Goal: Task Accomplishment & Management: Manage account settings

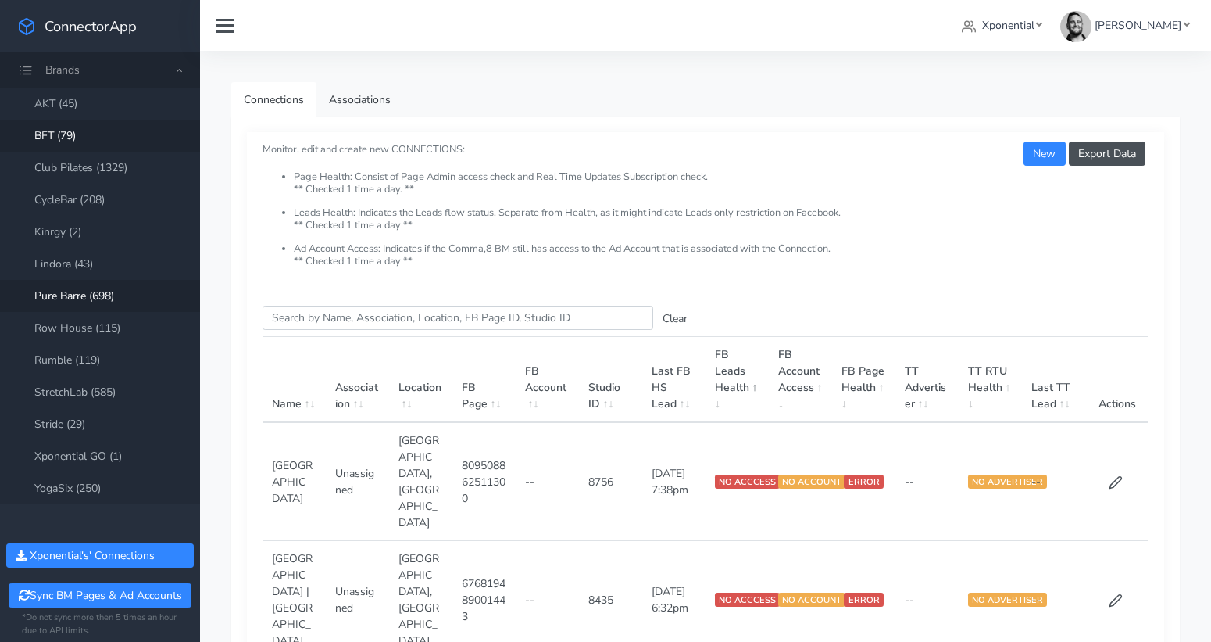
click at [77, 132] on link "BFT (79)" at bounding box center [100, 136] width 200 height 32
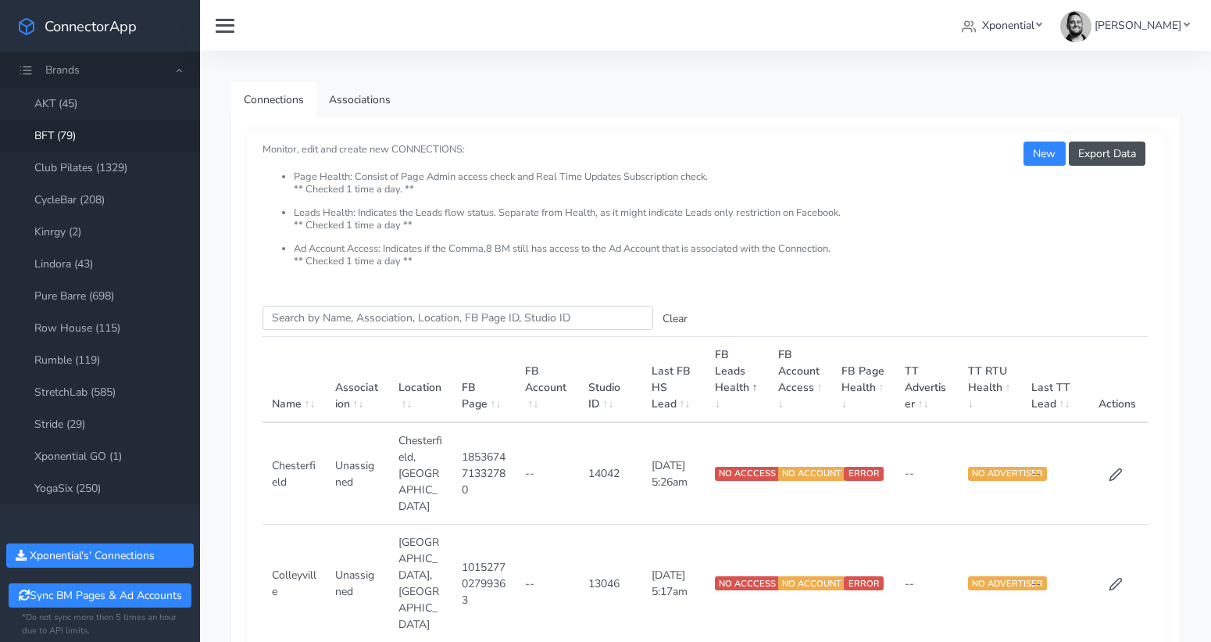
click at [320, 313] on input "Search this table" at bounding box center [458, 318] width 391 height 24
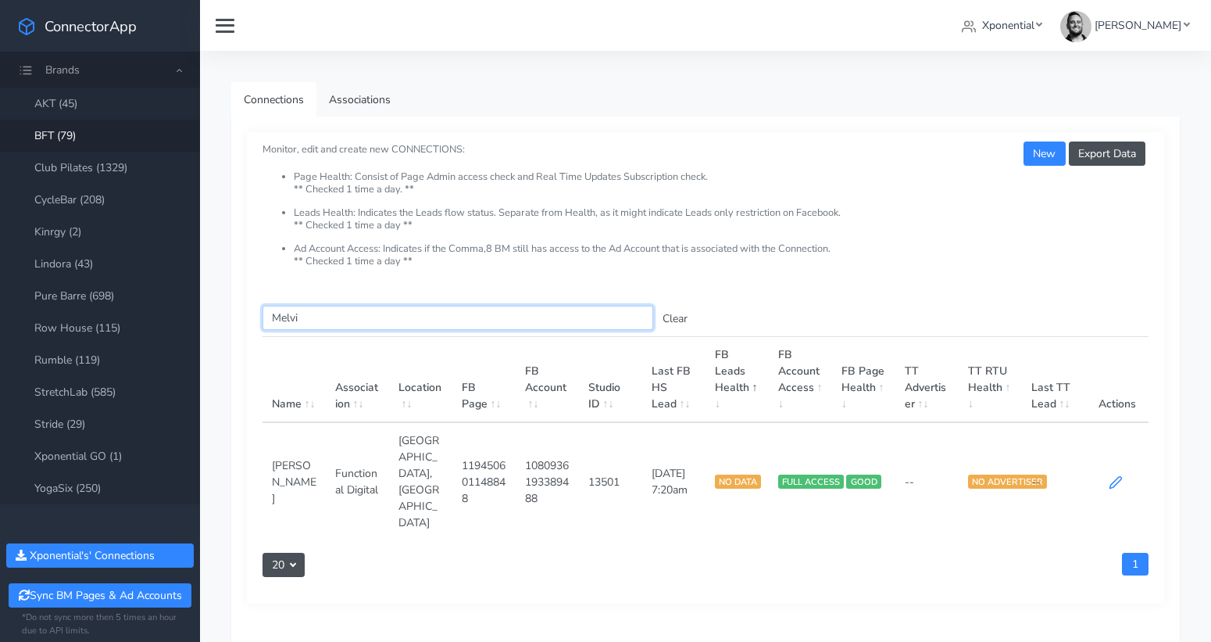
type input "Melvi"
click at [1113, 475] on icon at bounding box center [1116, 482] width 14 height 14
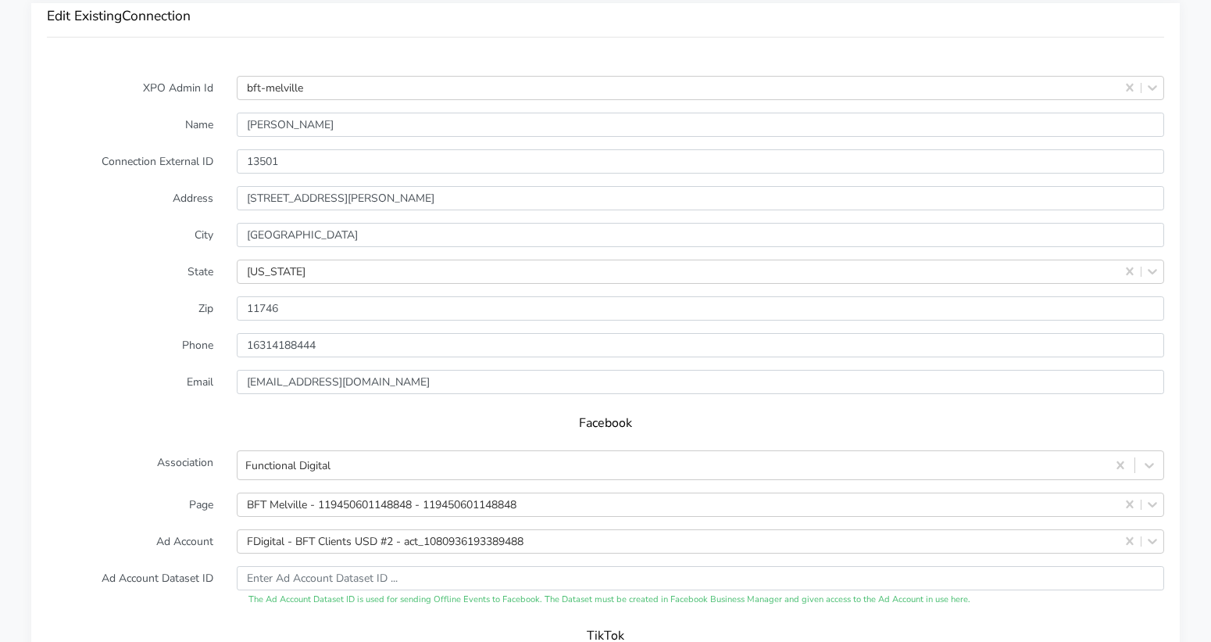
scroll to position [1285, 0]
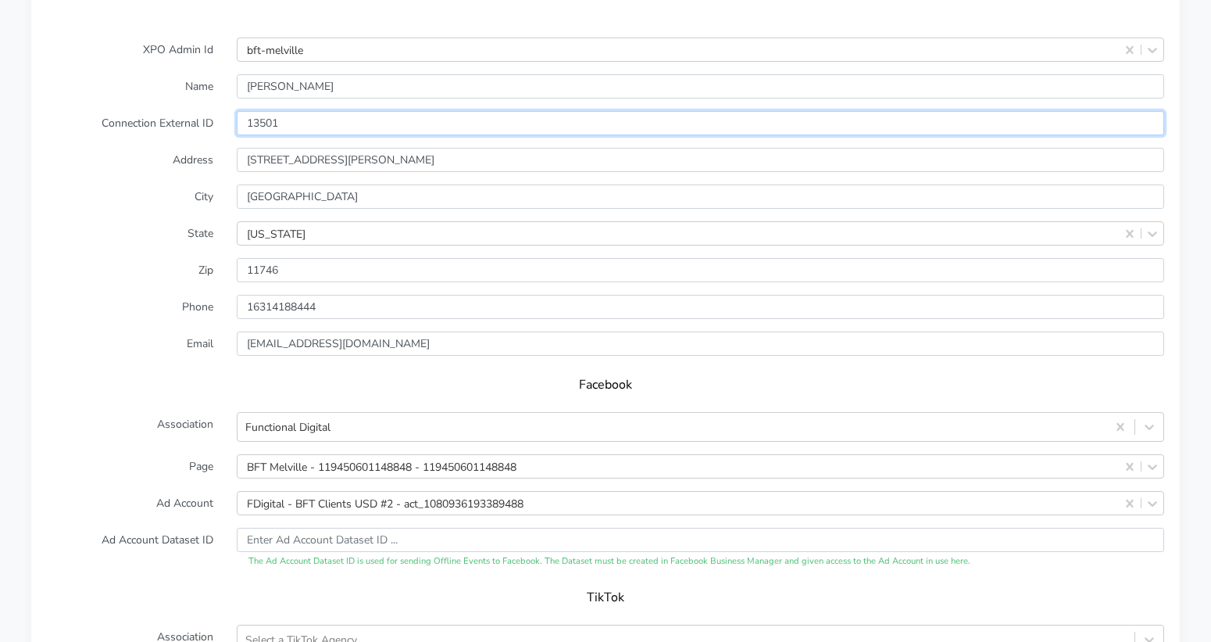
drag, startPoint x: 281, startPoint y: 104, endPoint x: 244, endPoint y: 102, distance: 37.6
click at [245, 111] on input "13501" at bounding box center [701, 123] width 928 height 24
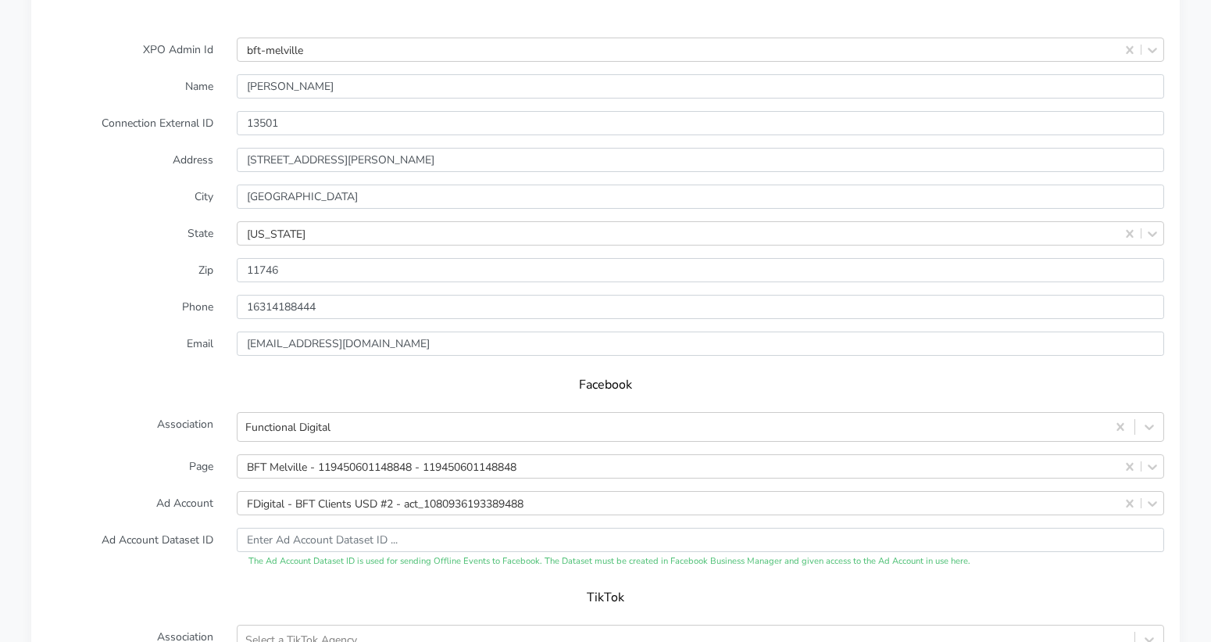
click at [109, 295] on label "Phone" at bounding box center [130, 307] width 190 height 24
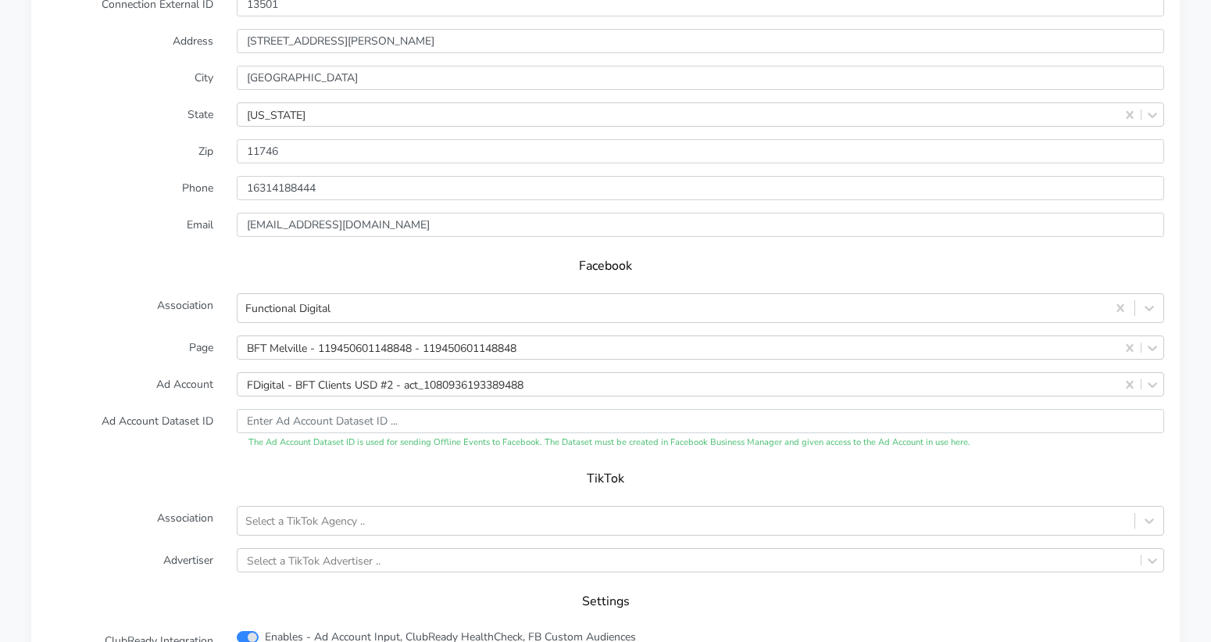
scroll to position [1403, 0]
drag, startPoint x: 1167, startPoint y: 292, endPoint x: 1154, endPoint y: 292, distance: 13.3
click at [1160, 294] on div "Functional Digital" at bounding box center [700, 309] width 951 height 30
click at [1153, 301] on icon at bounding box center [1150, 309] width 16 height 16
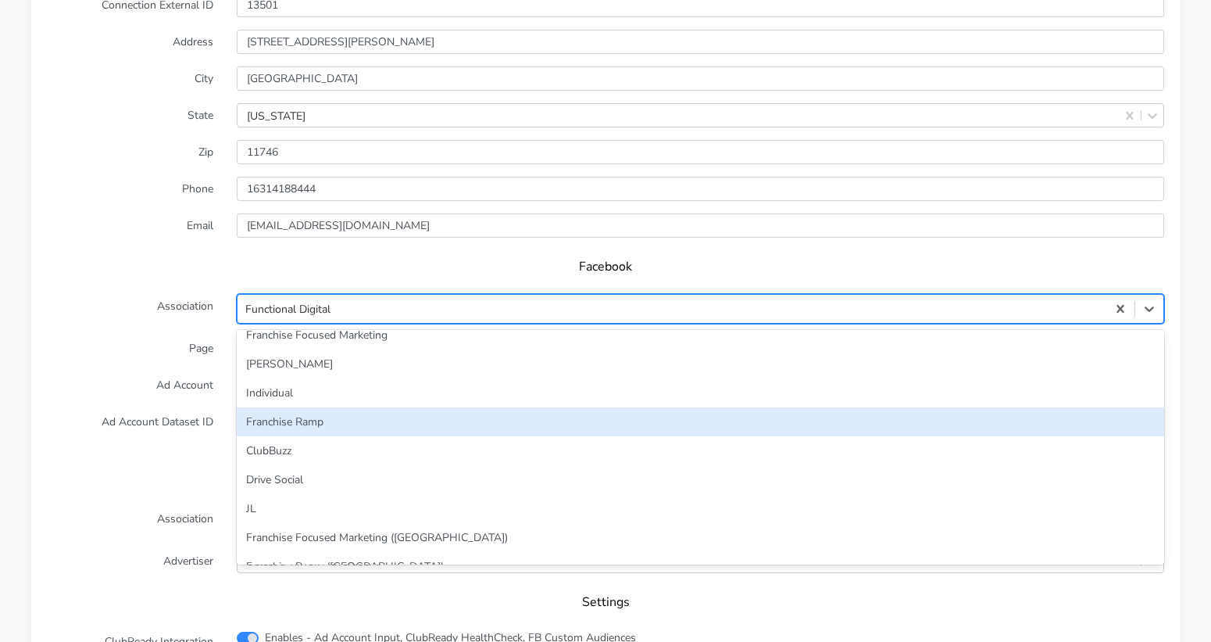
scroll to position [26, 0]
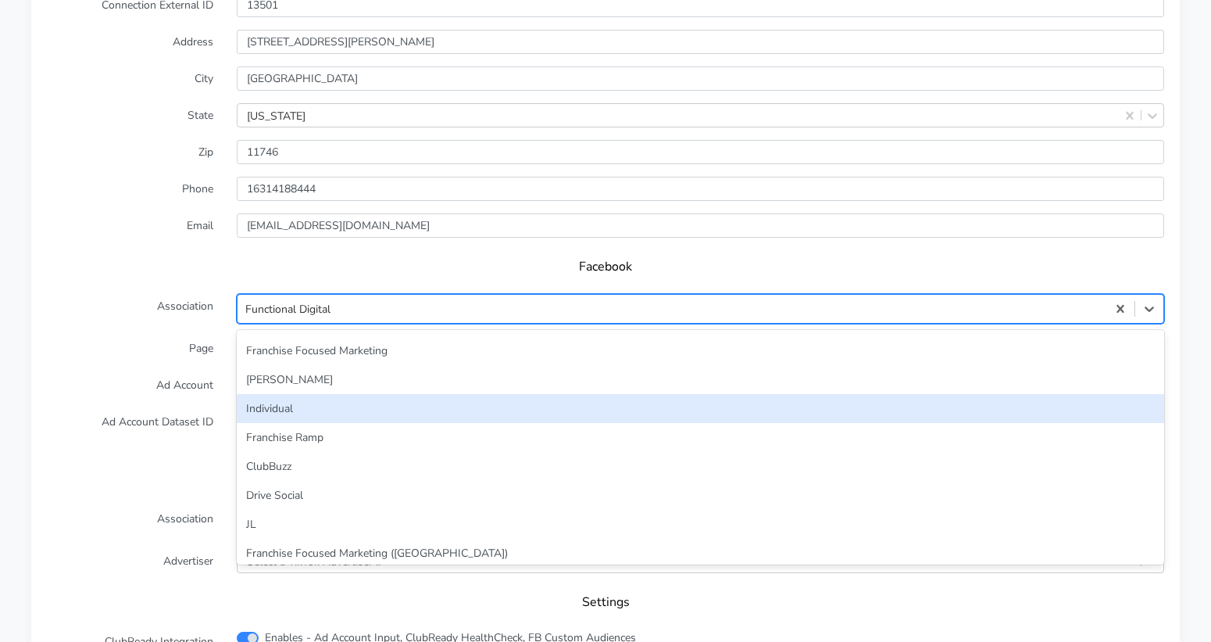
click at [412, 394] on div "Individual" at bounding box center [701, 408] width 928 height 29
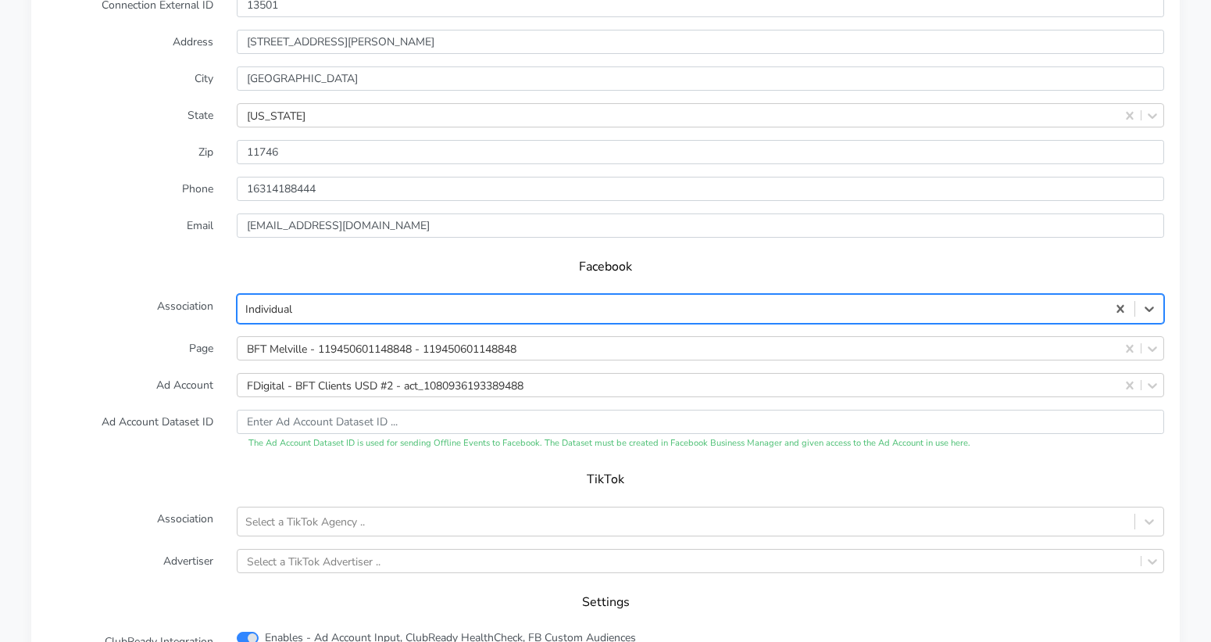
click at [148, 336] on label "Page" at bounding box center [130, 348] width 190 height 24
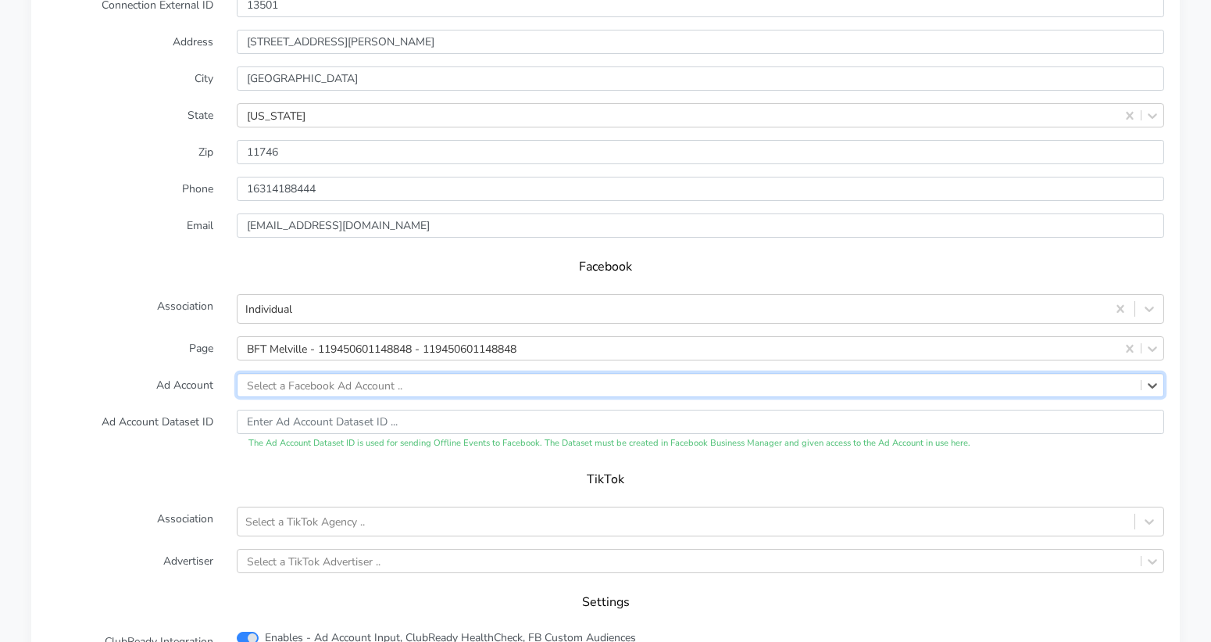
drag, startPoint x: 1126, startPoint y: 360, endPoint x: 918, endPoint y: 367, distance: 208.0
paste input "3714535015345422"
type input "3714535015345422"
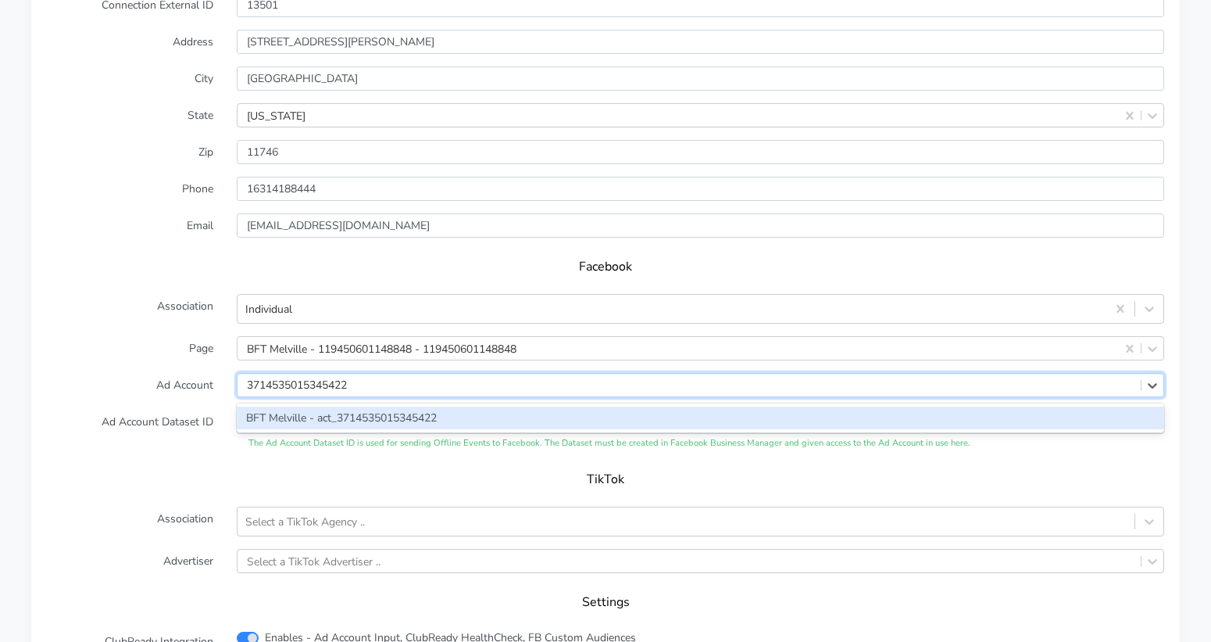
click at [413, 406] on div "BFT Melville - act_3714535015345422" at bounding box center [701, 417] width 928 height 23
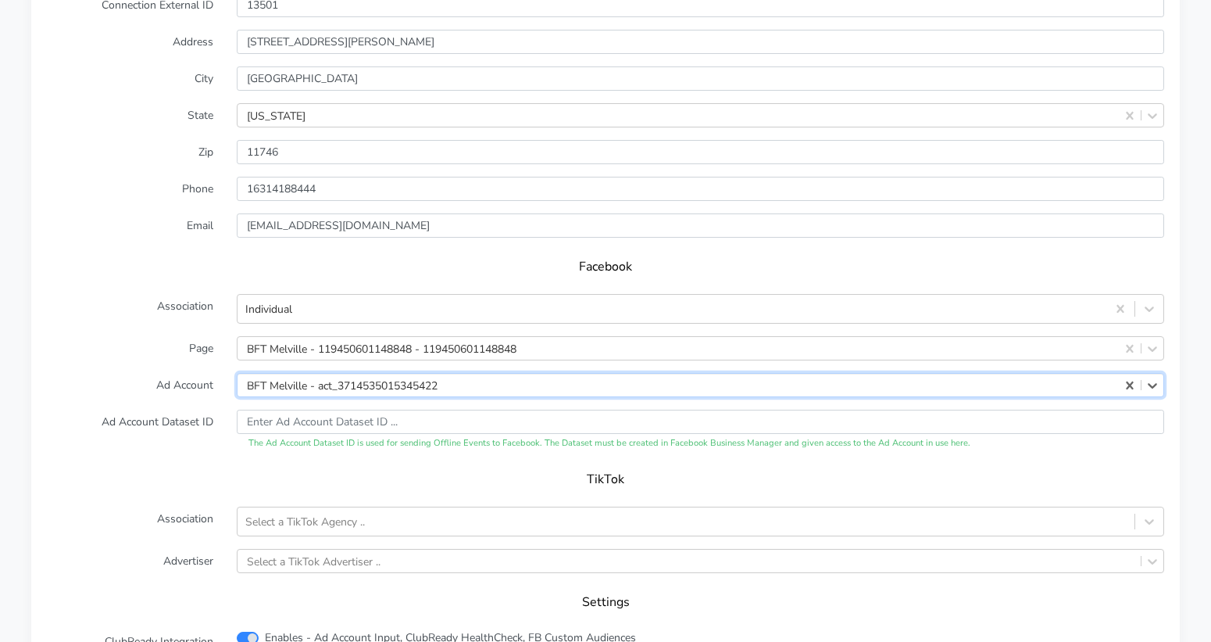
click at [152, 409] on label "Ad Account Dataset ID" at bounding box center [130, 429] width 190 height 41
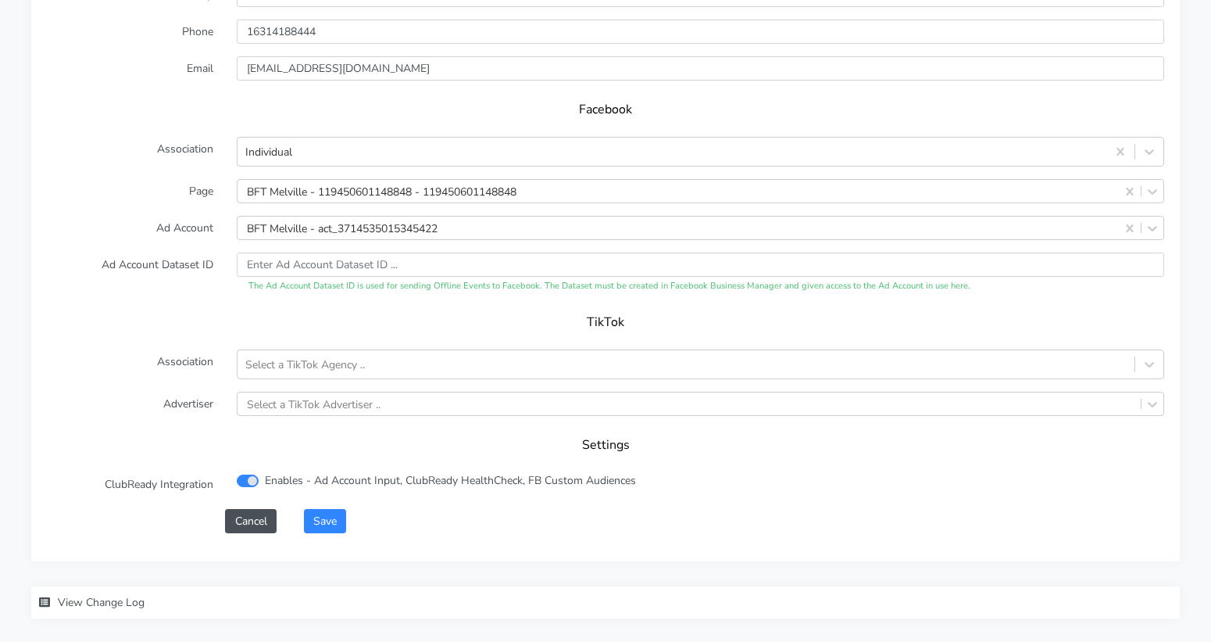
scroll to position [1576, 0]
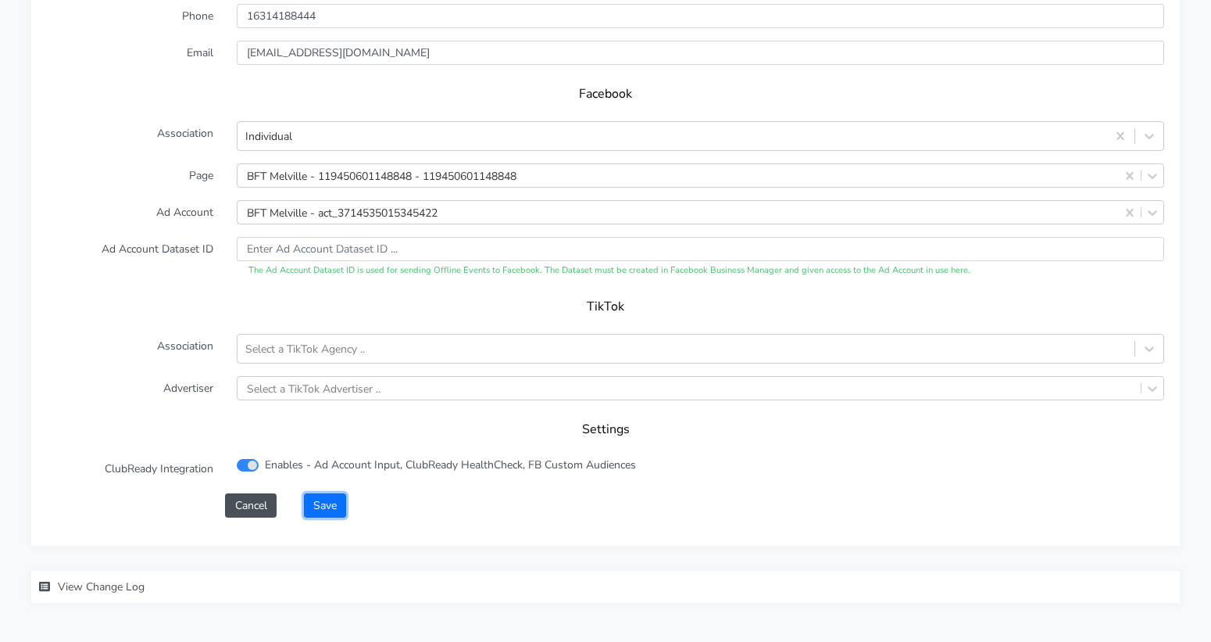
click at [331, 493] on button "Save" at bounding box center [325, 505] width 42 height 24
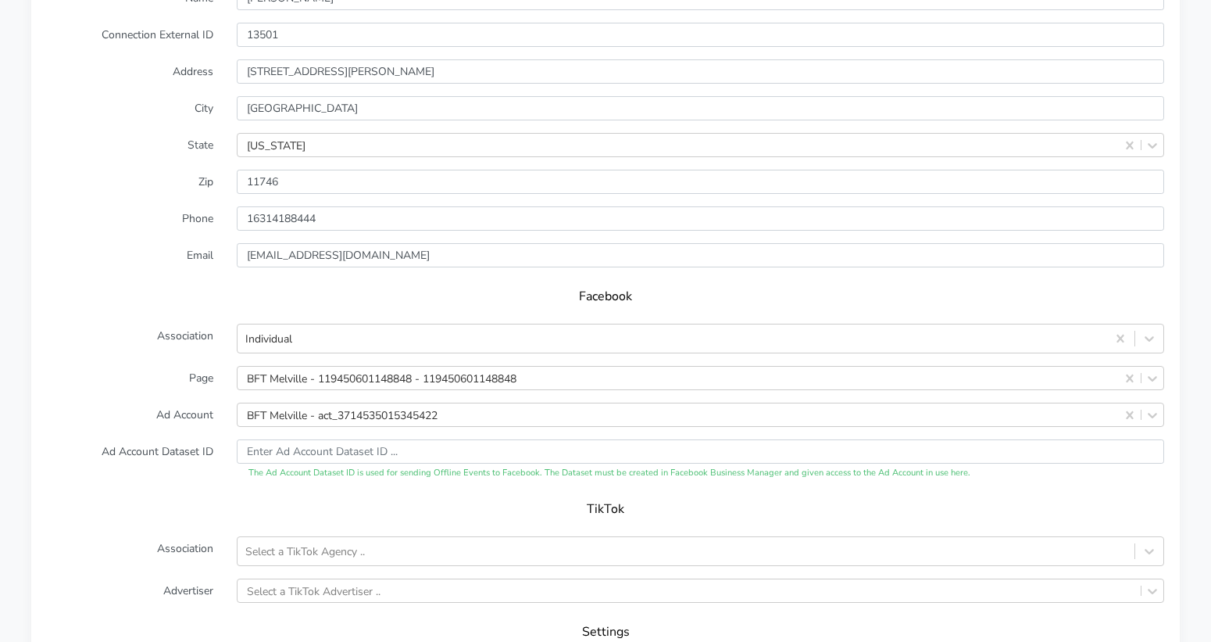
scroll to position [1611, 0]
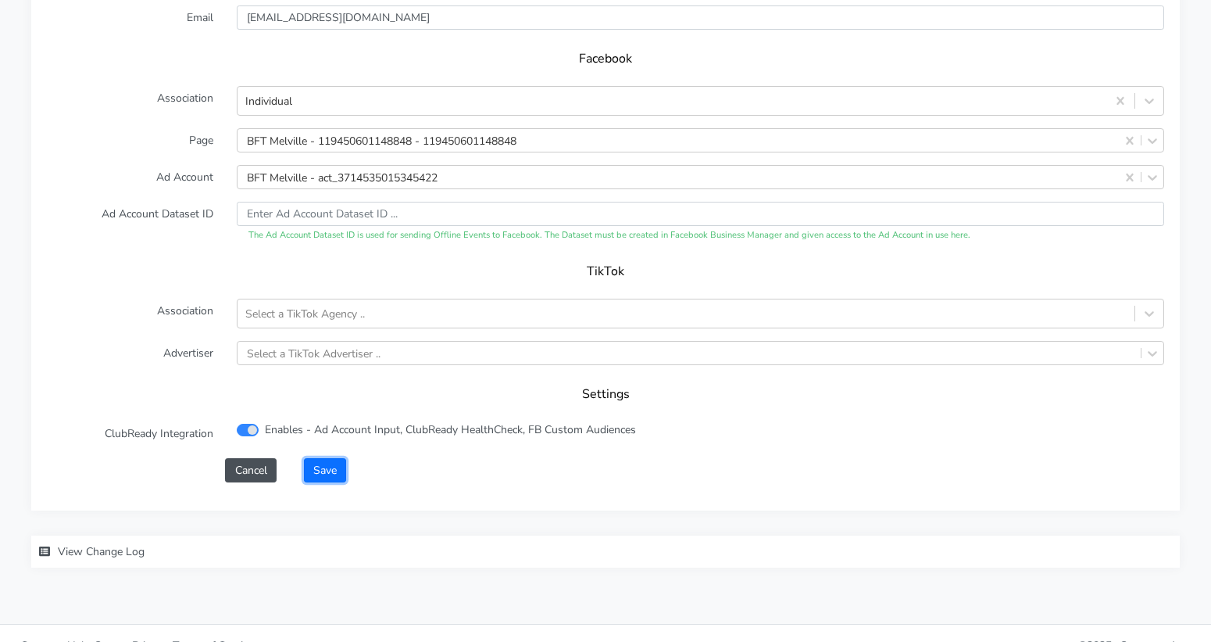
drag, startPoint x: 321, startPoint y: 450, endPoint x: 309, endPoint y: 416, distance: 36.6
click at [320, 458] on button "Save" at bounding box center [325, 470] width 42 height 24
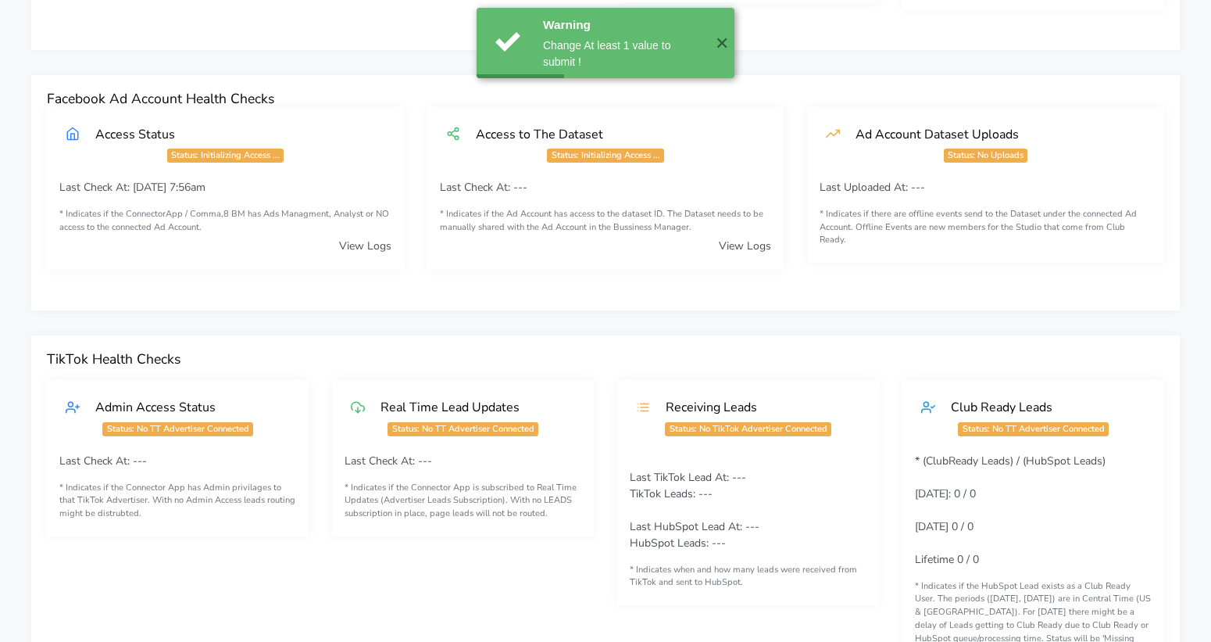
scroll to position [0, 0]
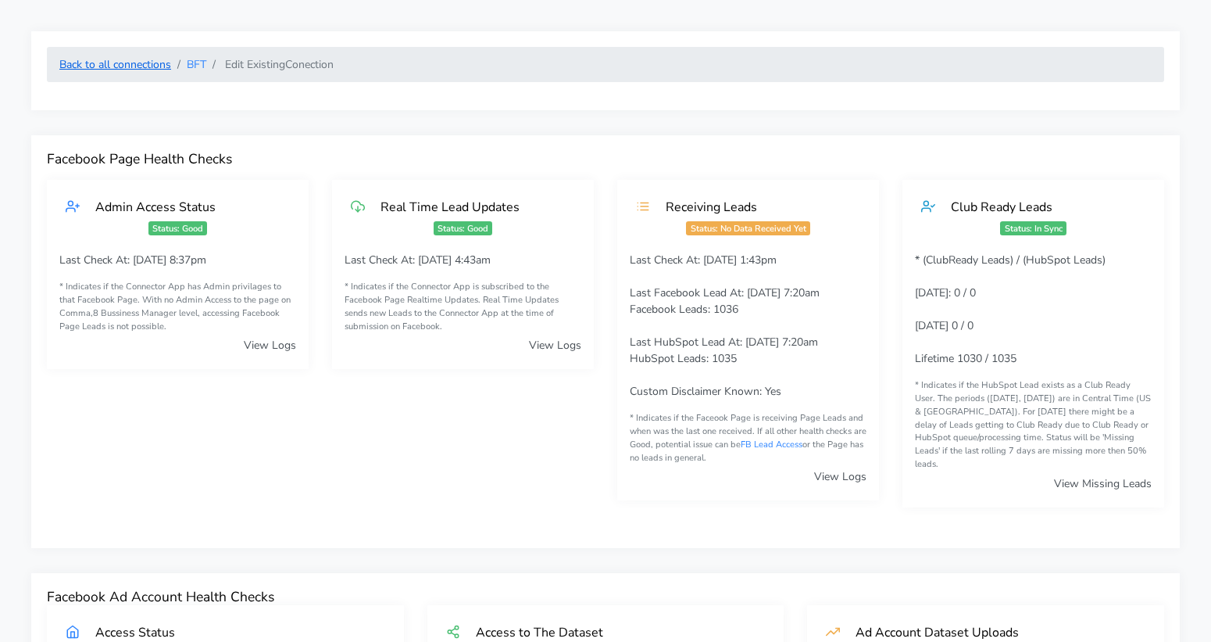
click at [114, 66] on link "Back to all connections" at bounding box center [115, 64] width 112 height 15
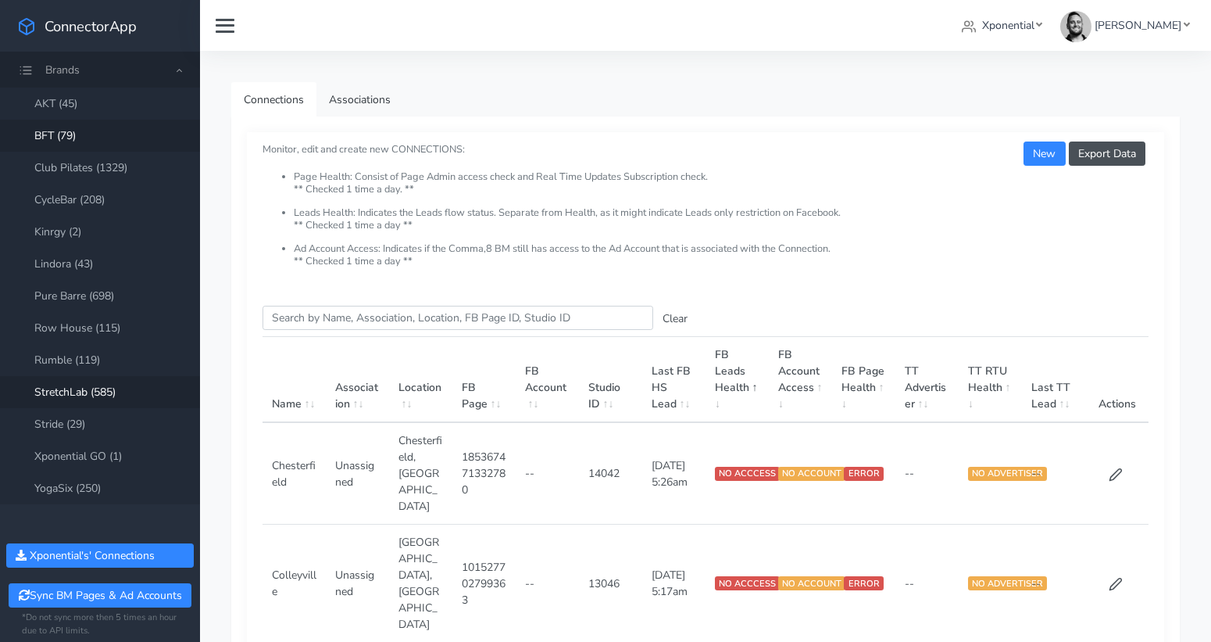
click at [84, 391] on link "StretchLab (585)" at bounding box center [100, 392] width 200 height 32
click at [323, 322] on input "Search this table" at bounding box center [458, 318] width 391 height 24
paste input "Beverley"
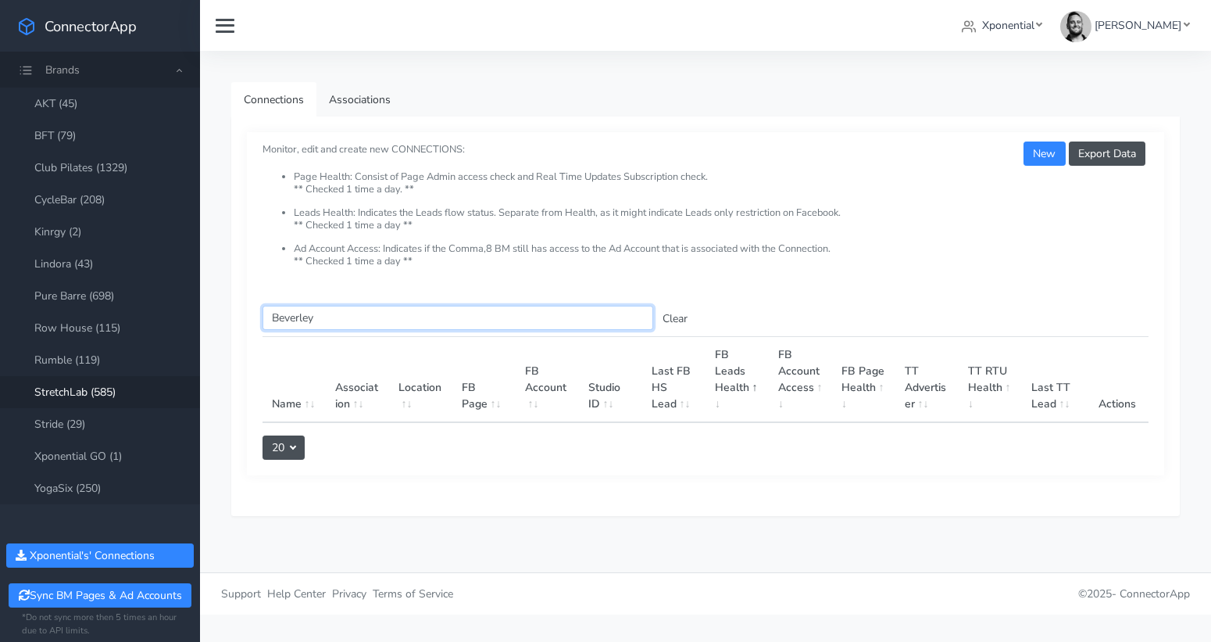
drag, startPoint x: 323, startPoint y: 315, endPoint x: 289, endPoint y: 315, distance: 33.6
click at [289, 315] on input "Beverley" at bounding box center [458, 318] width 391 height 24
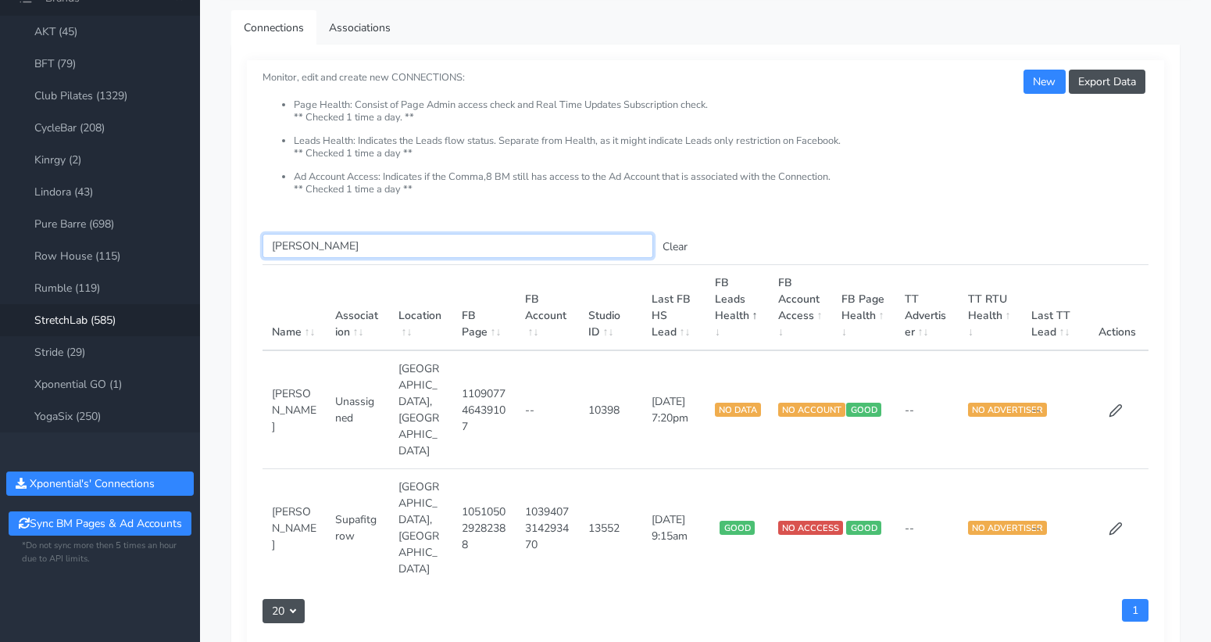
scroll to position [73, 0]
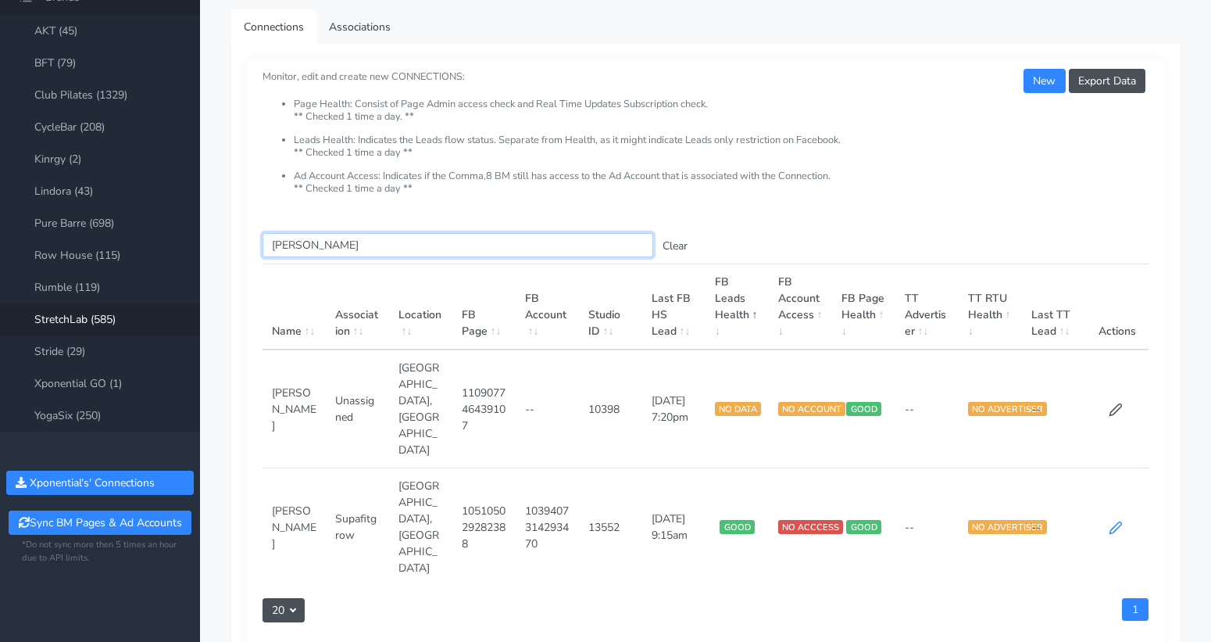
type input "[PERSON_NAME]"
click at [1113, 520] on icon at bounding box center [1116, 527] width 14 height 14
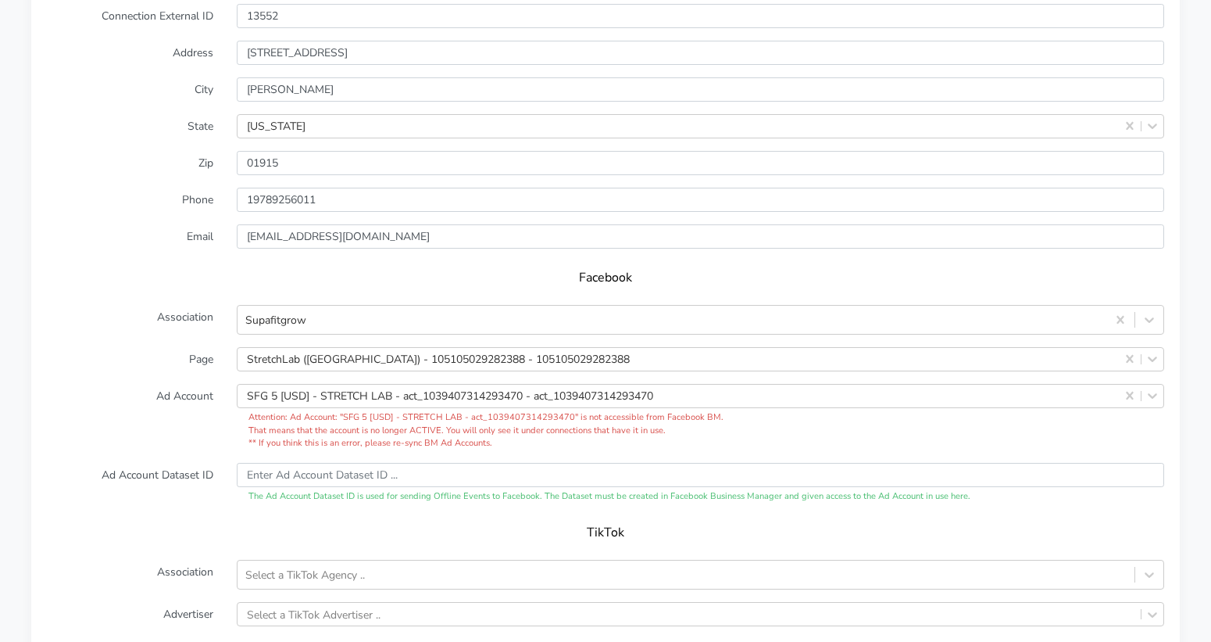
scroll to position [1422, 0]
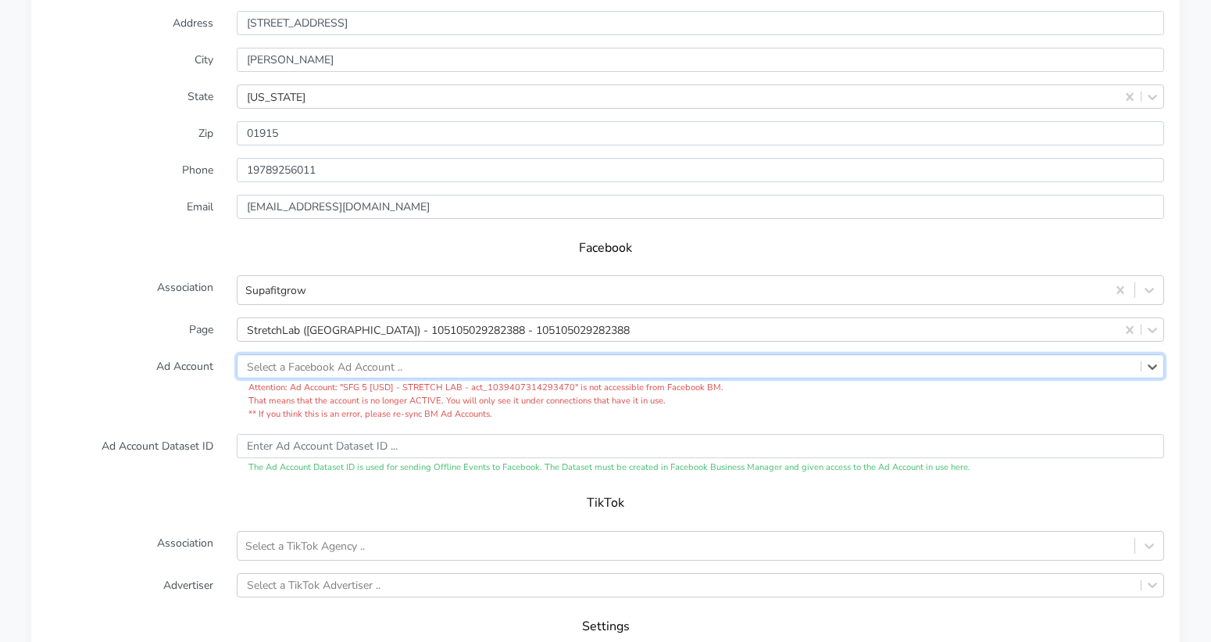
paste input "3212042798934035"
type input "3212042798934035"
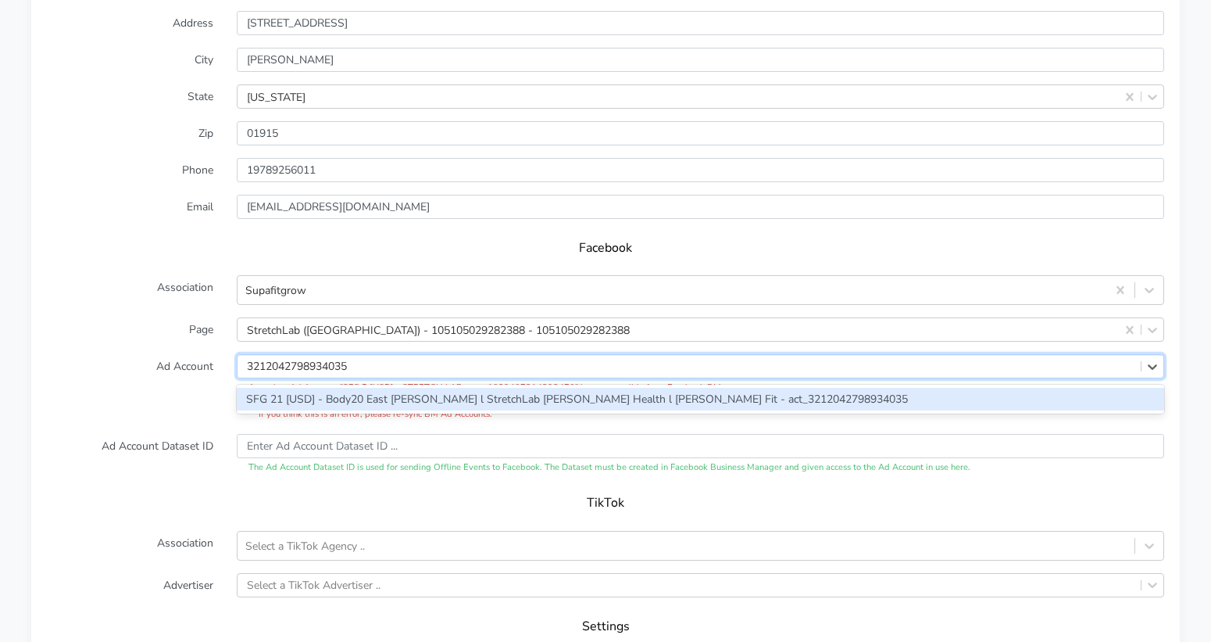
click at [384, 388] on div "SFG 21 [USD] - Body20 East [PERSON_NAME] l StretchLab [PERSON_NAME] Health l [P…" at bounding box center [701, 399] width 928 height 23
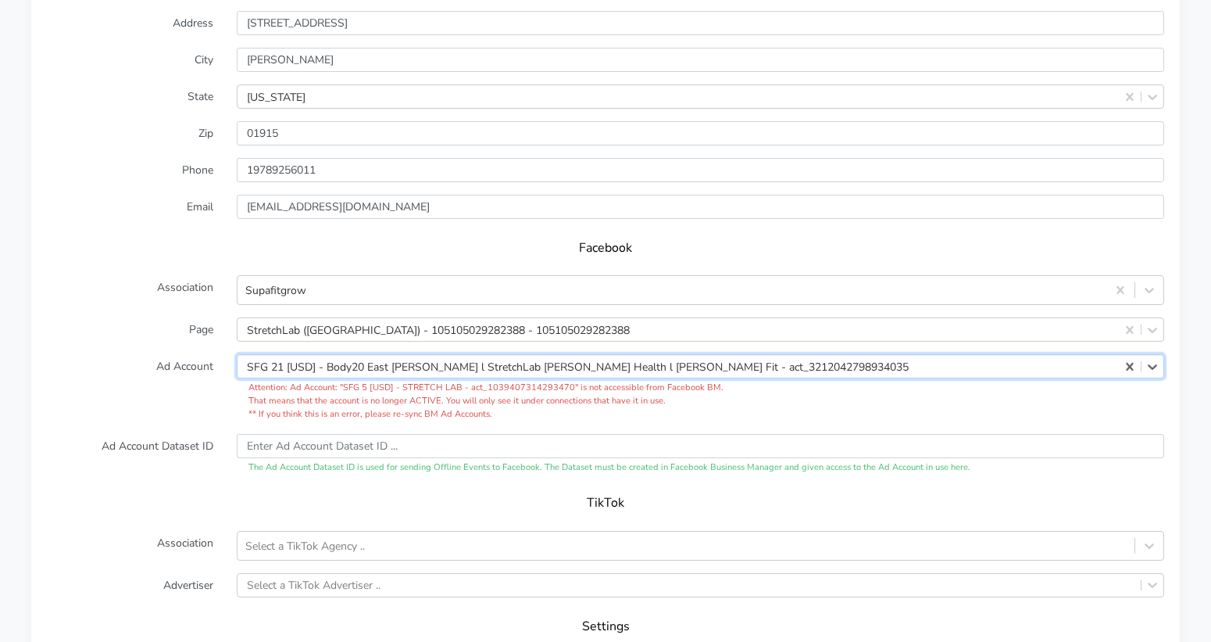
click at [165, 374] on label "Ad Account" at bounding box center [130, 387] width 190 height 66
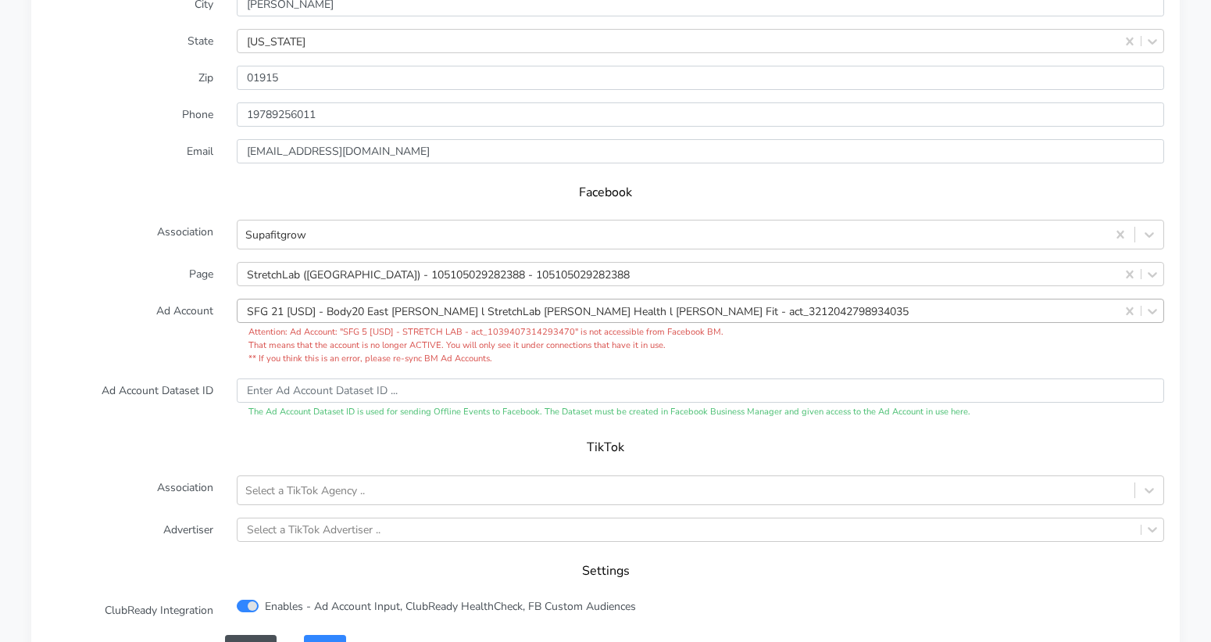
scroll to position [1530, 0]
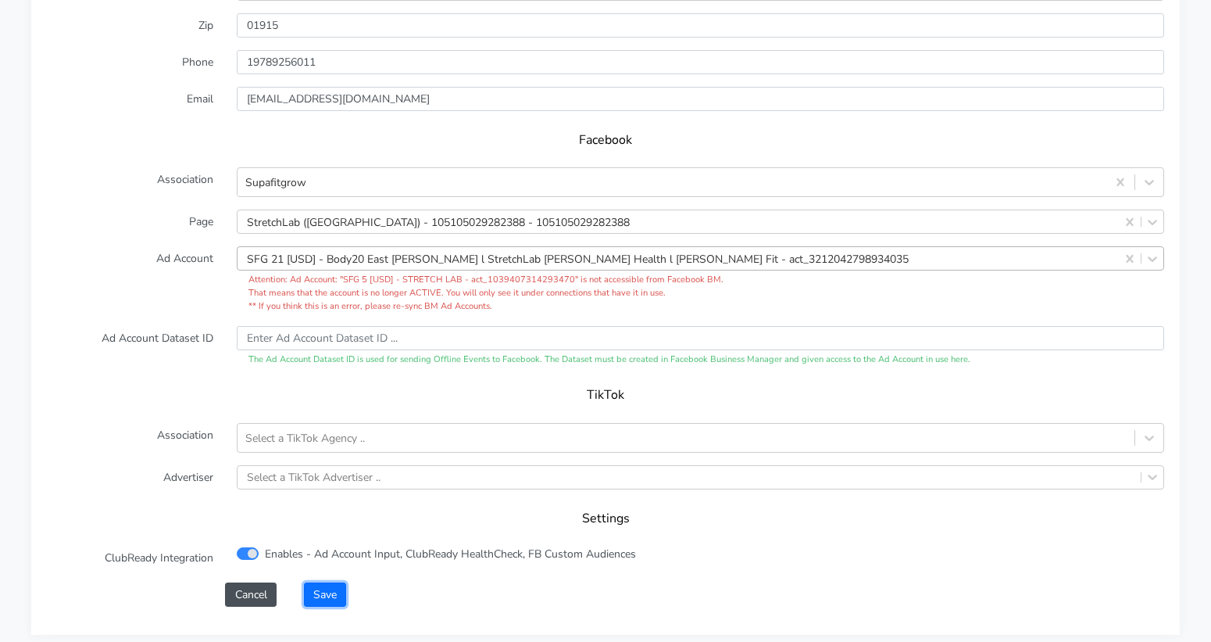
click at [320, 582] on button "Save" at bounding box center [325, 594] width 42 height 24
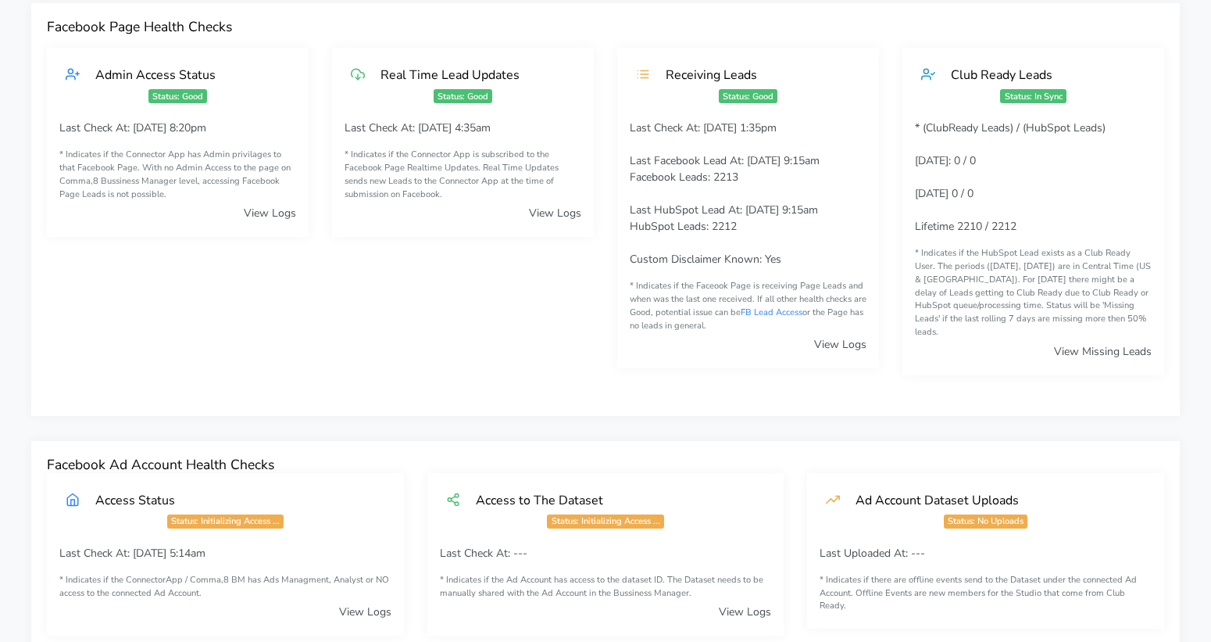
scroll to position [0, 0]
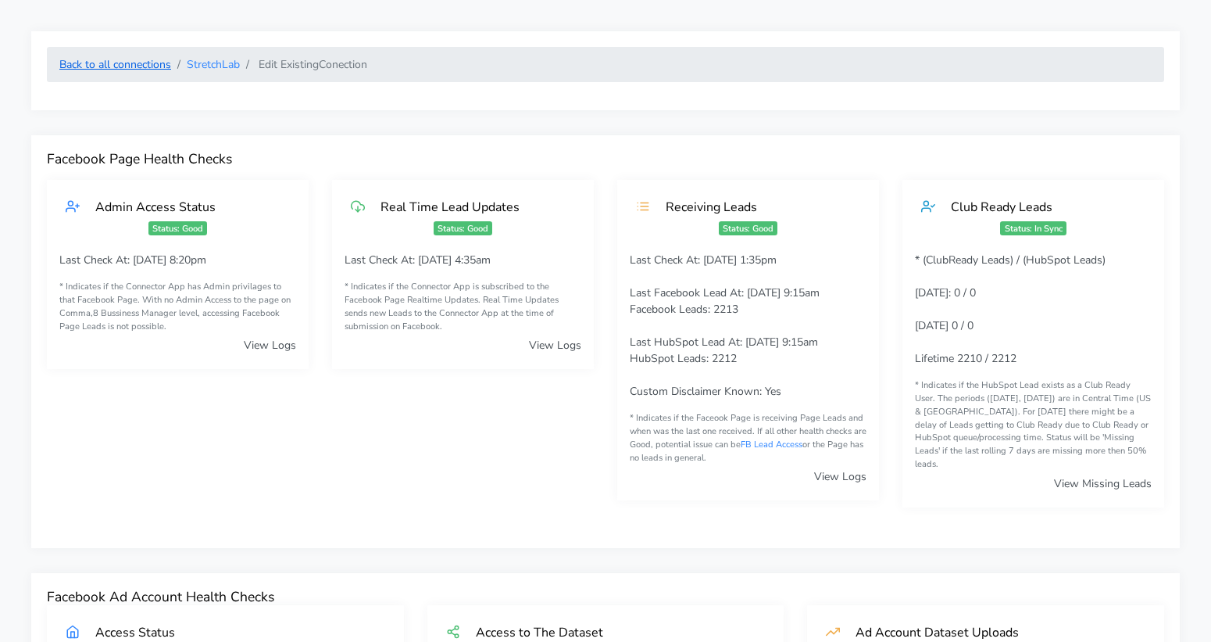
click at [145, 68] on link "Back to all connections" at bounding box center [115, 64] width 112 height 15
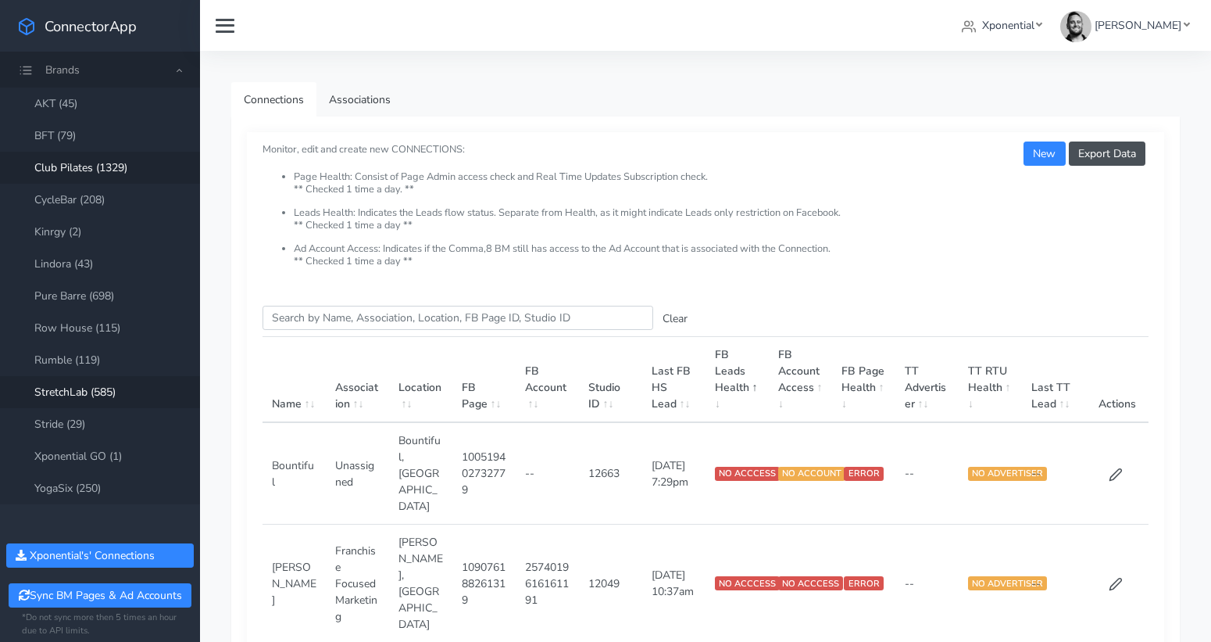
click at [98, 163] on link "Club Pilates (1329)" at bounding box center [100, 168] width 200 height 32
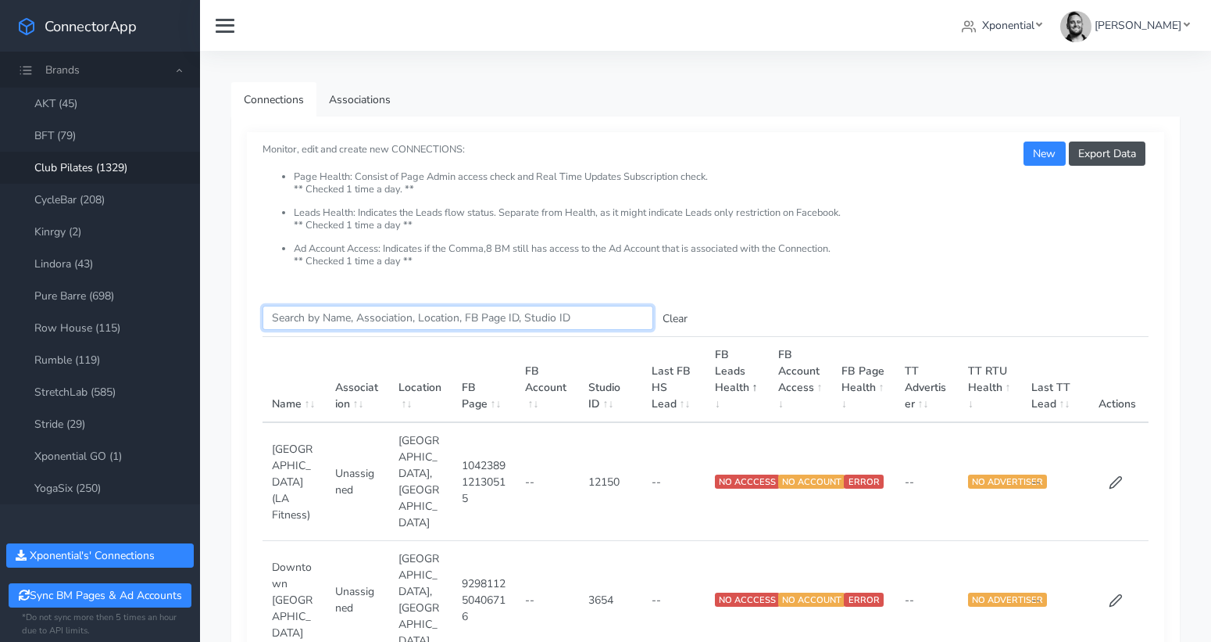
click at [318, 307] on input "Search this table" at bounding box center [458, 318] width 391 height 24
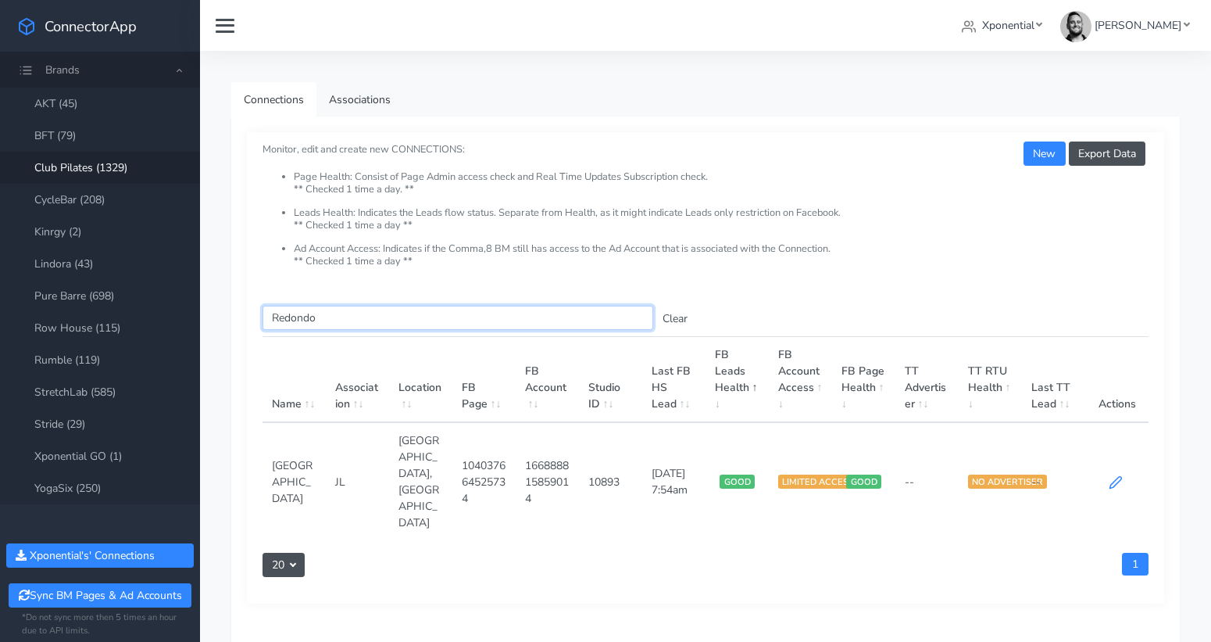
type input "Redondo"
click at [1117, 475] on icon at bounding box center [1116, 482] width 14 height 14
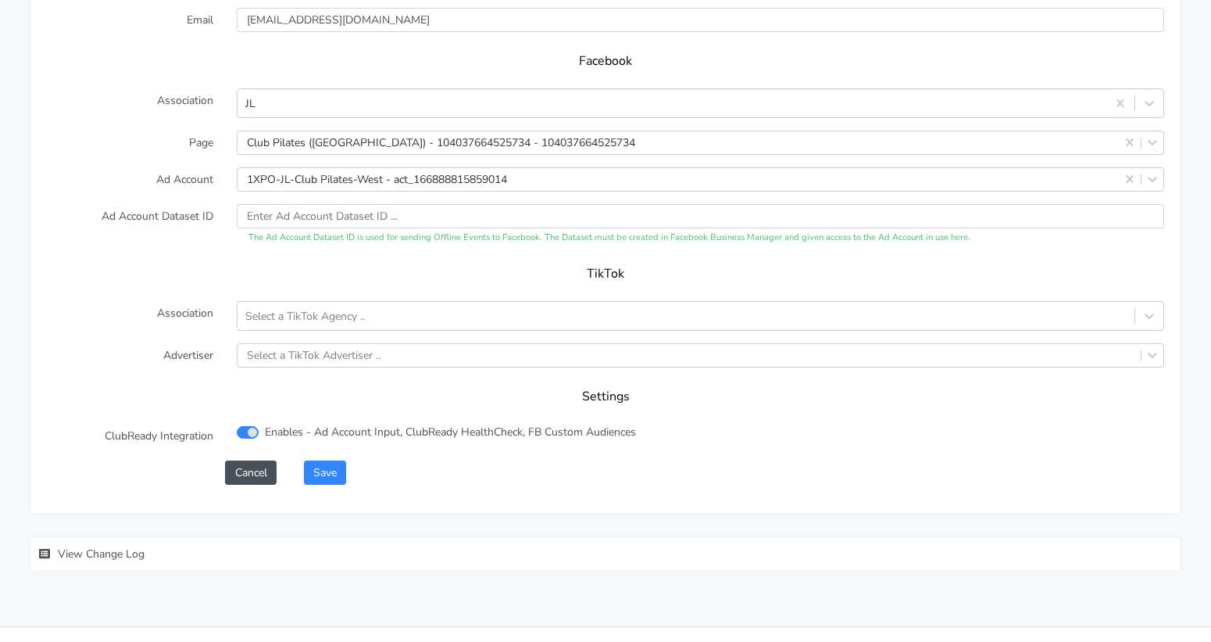
scroll to position [1575, 0]
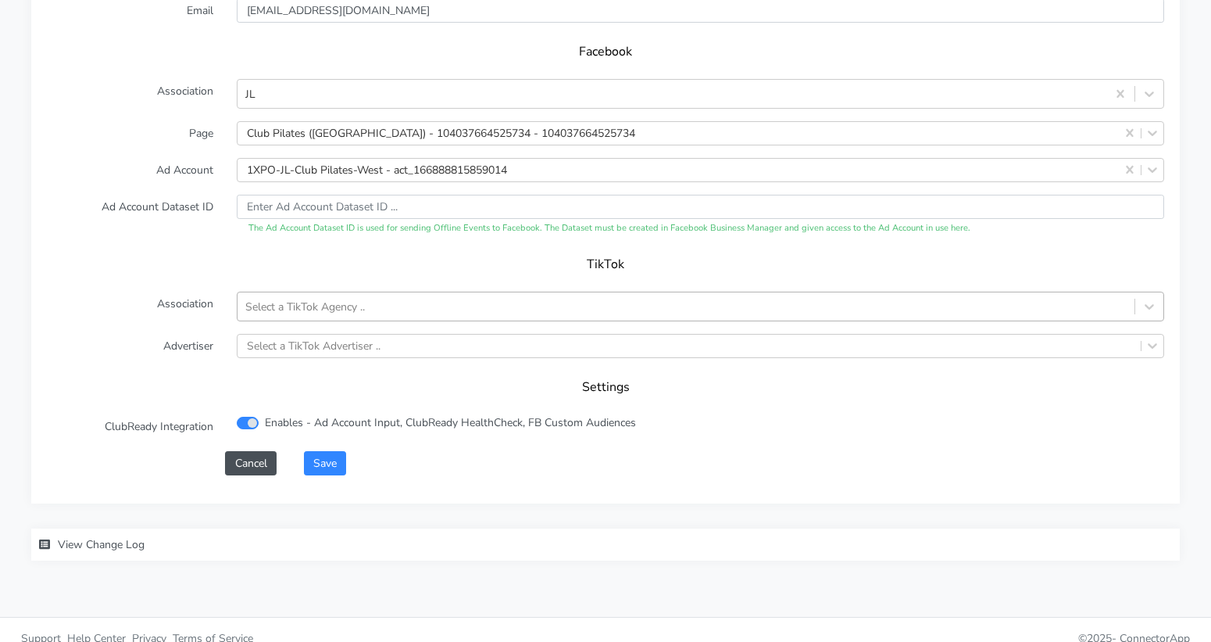
click at [624, 293] on div "Select a TikTok Agency .." at bounding box center [686, 306] width 897 height 26
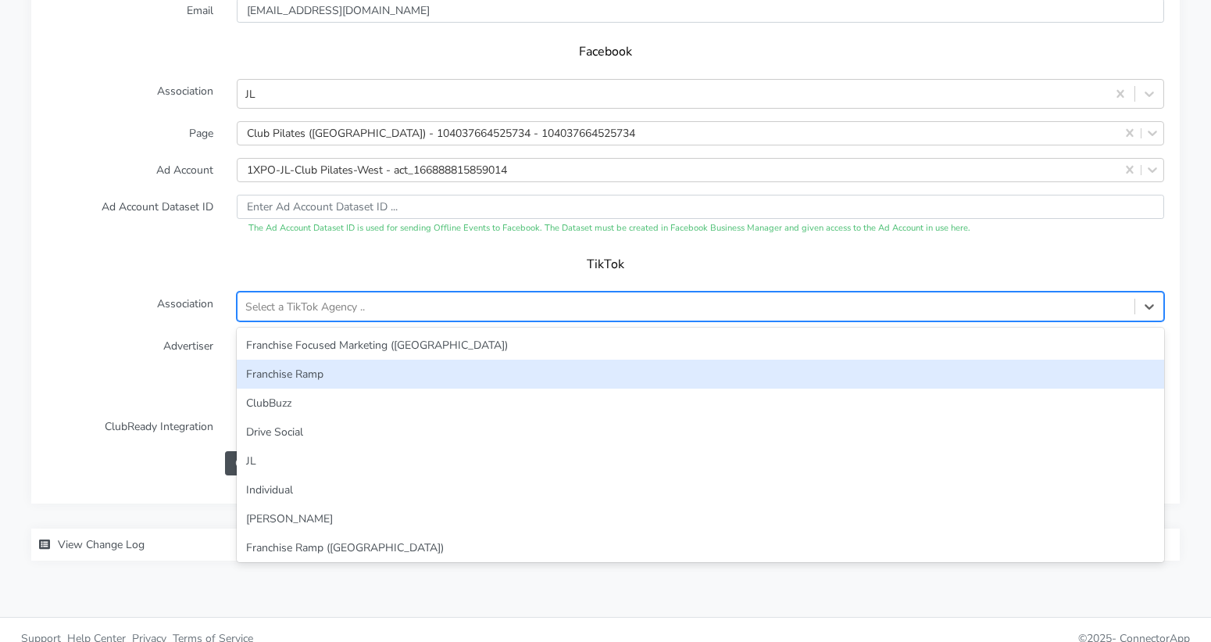
scroll to position [1611, 0]
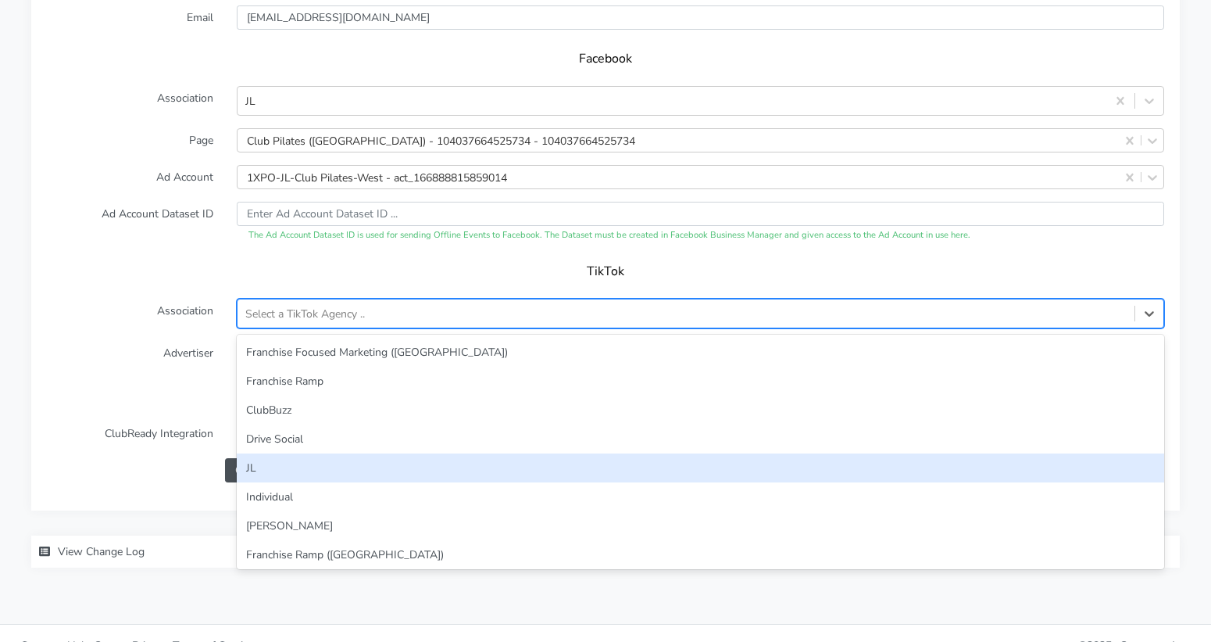
click at [570, 453] on div "JL" at bounding box center [701, 467] width 928 height 29
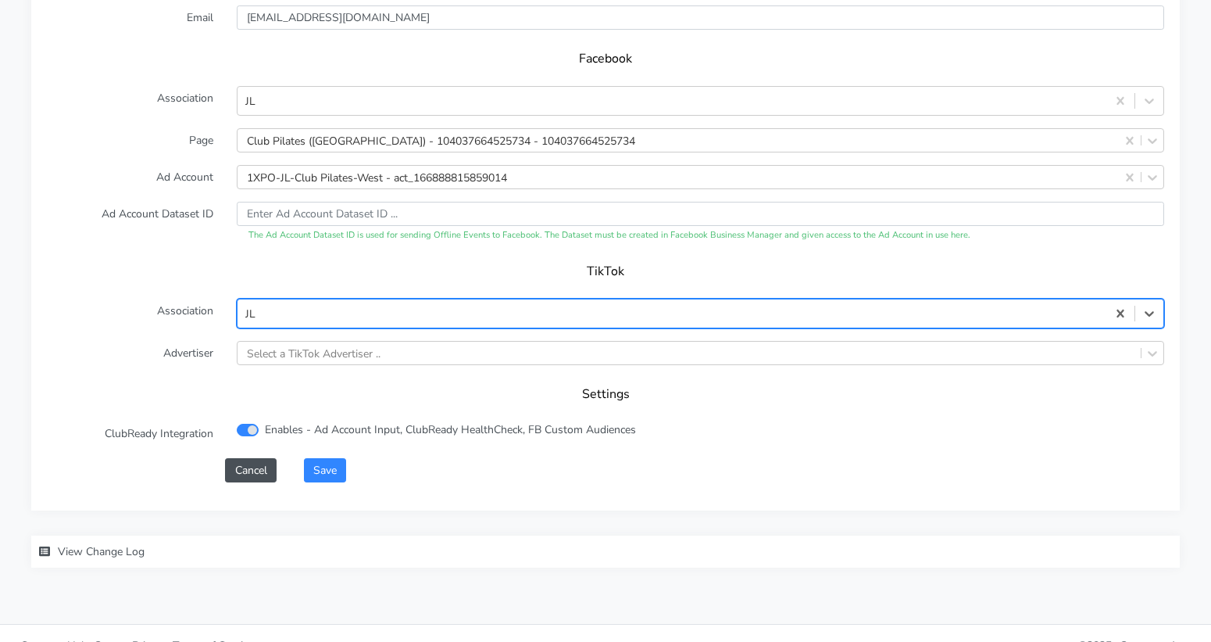
click at [191, 298] on label "Association" at bounding box center [130, 313] width 190 height 30
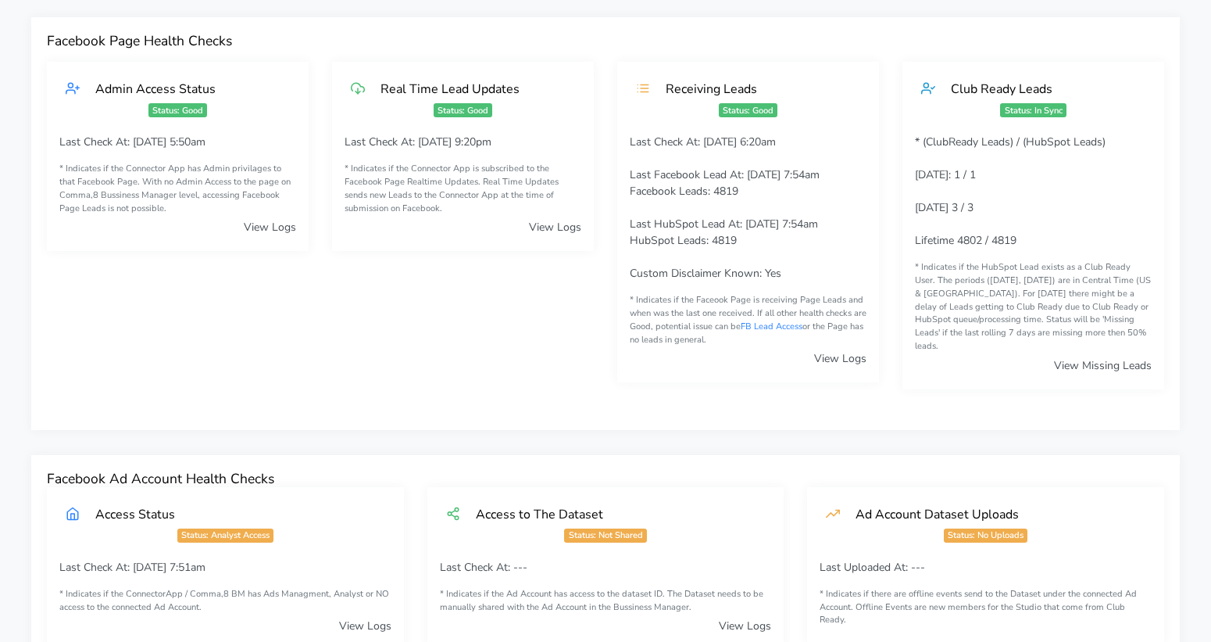
scroll to position [0, 0]
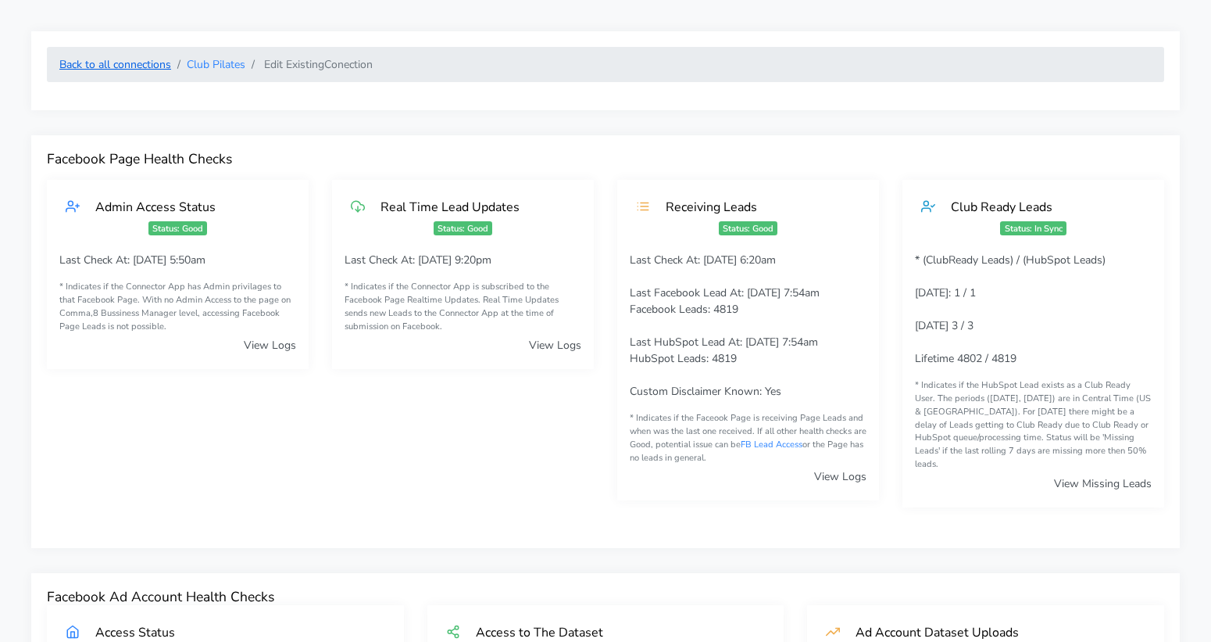
click at [145, 66] on link "Back to all connections" at bounding box center [115, 64] width 112 height 15
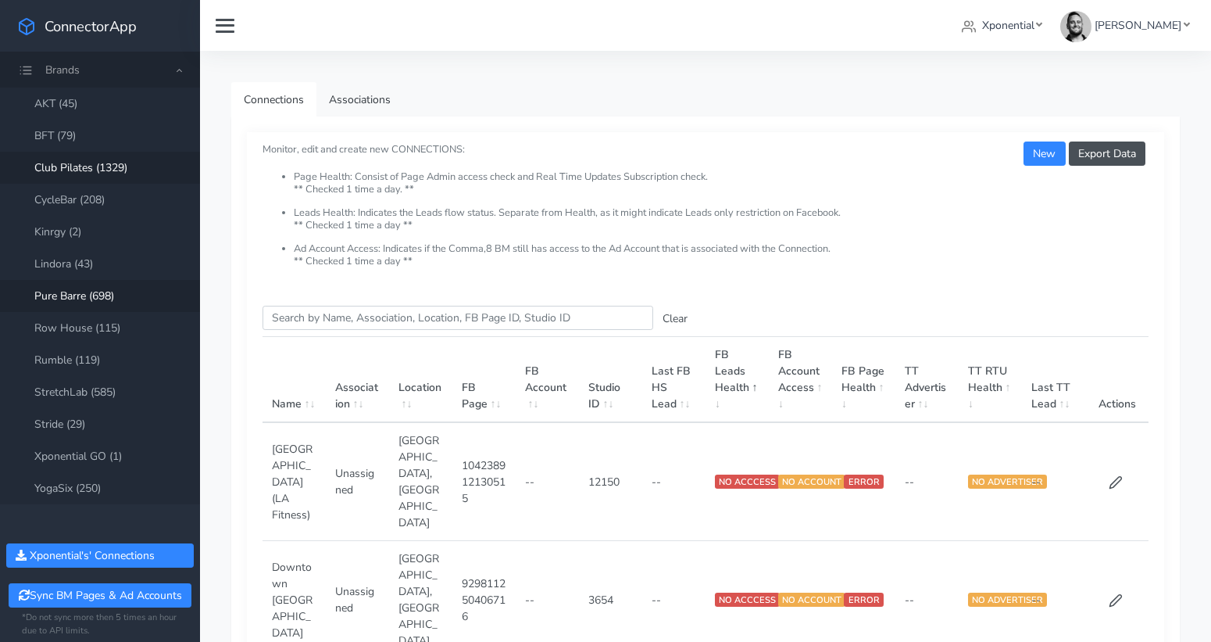
click at [73, 298] on link "Pure Barre (698)" at bounding box center [100, 296] width 200 height 32
click at [325, 313] on input "Search this table" at bounding box center [458, 318] width 391 height 24
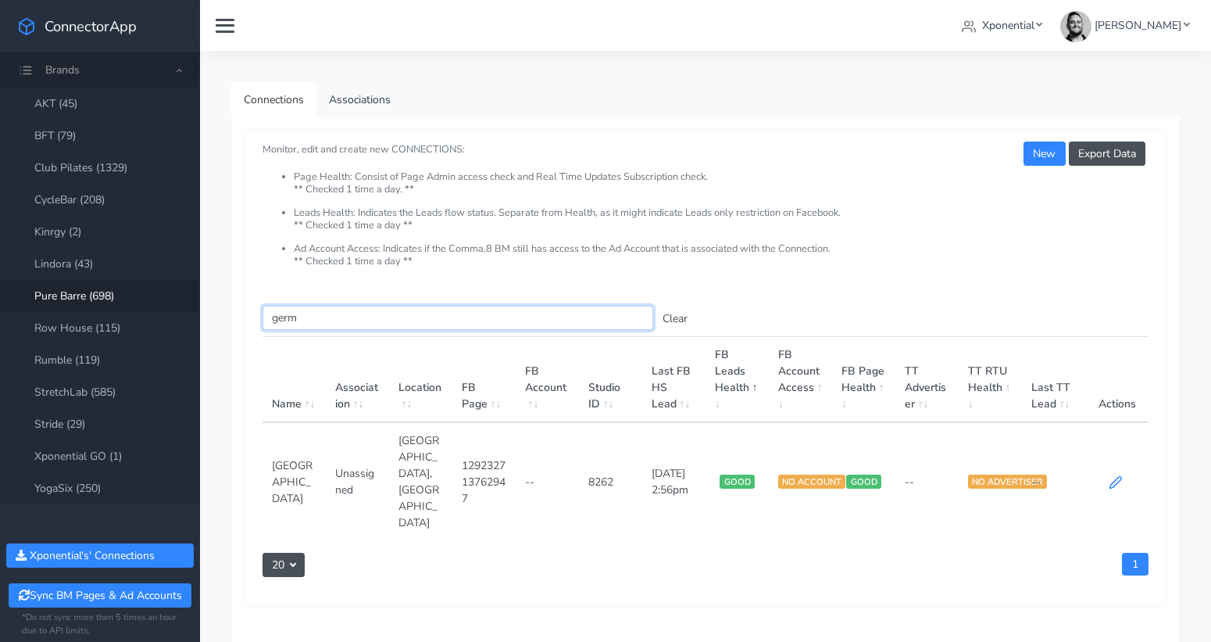
type input "germ"
click at [1111, 475] on icon at bounding box center [1116, 482] width 14 height 14
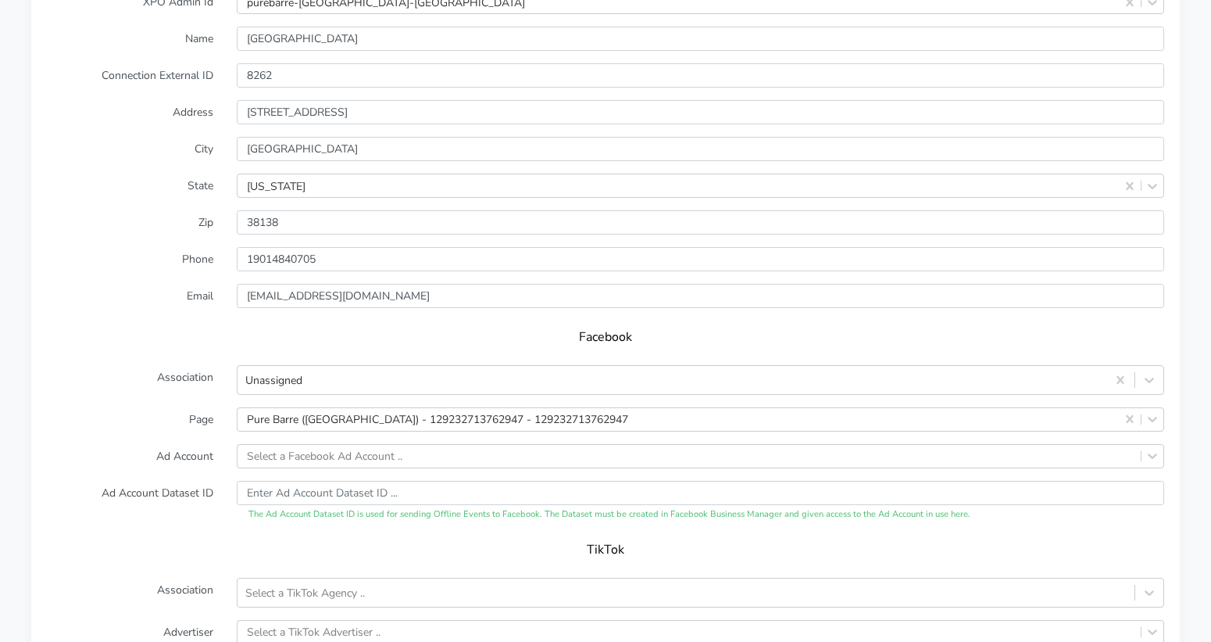
scroll to position [1318, 0]
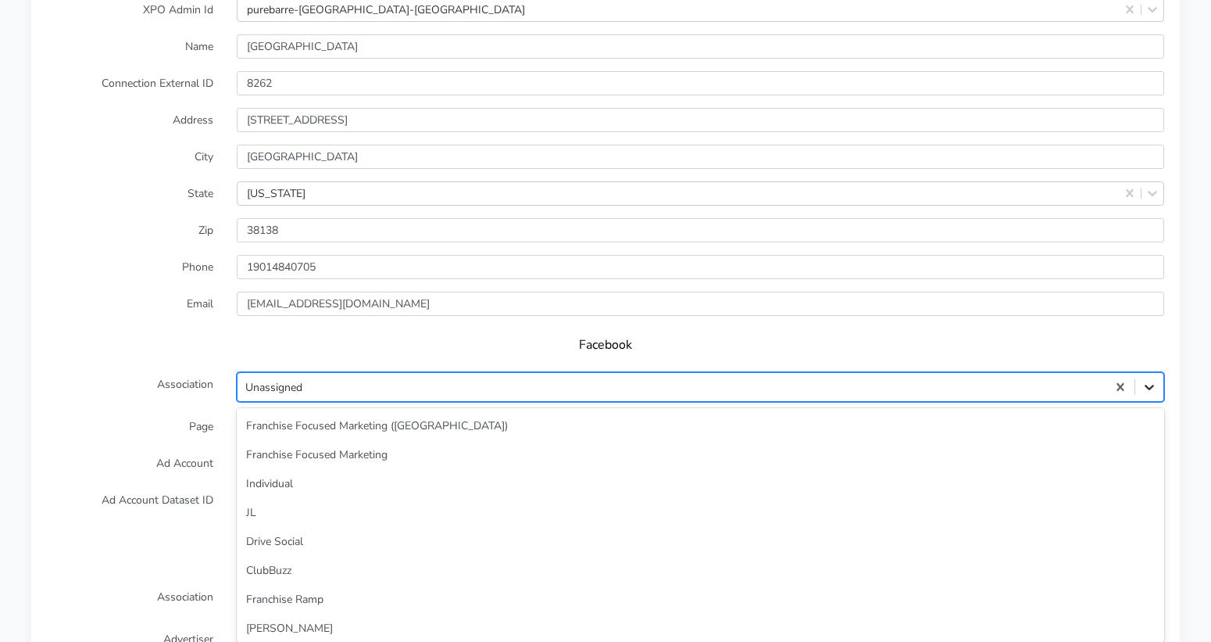
click at [1142, 379] on icon at bounding box center [1150, 387] width 16 height 16
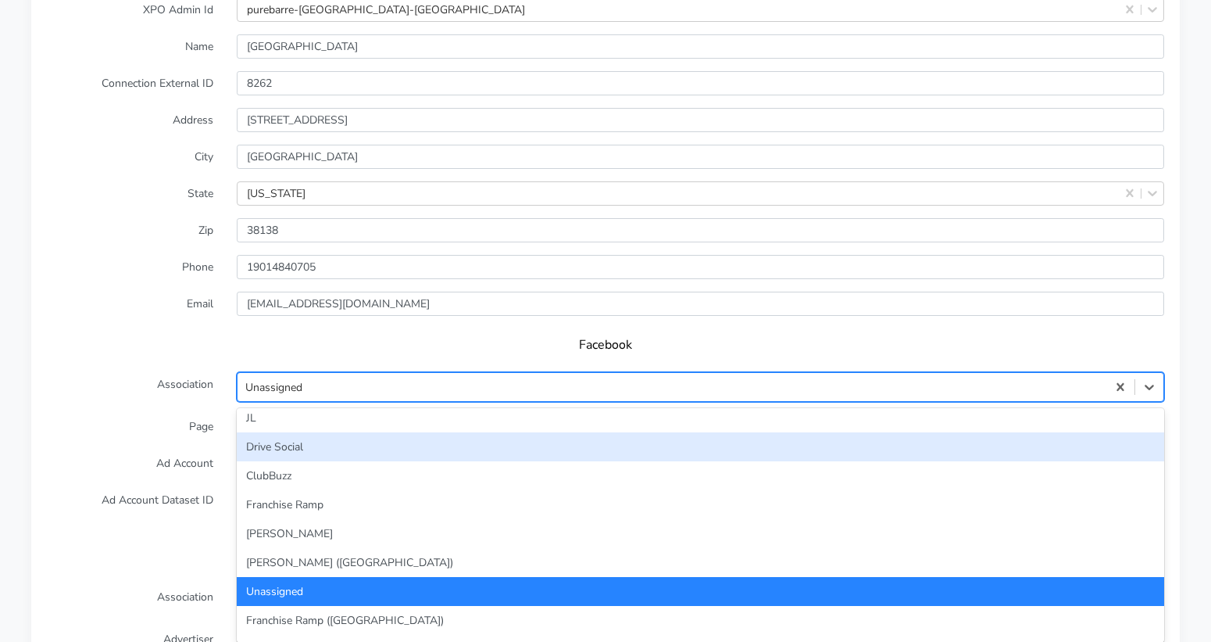
scroll to position [101, 0]
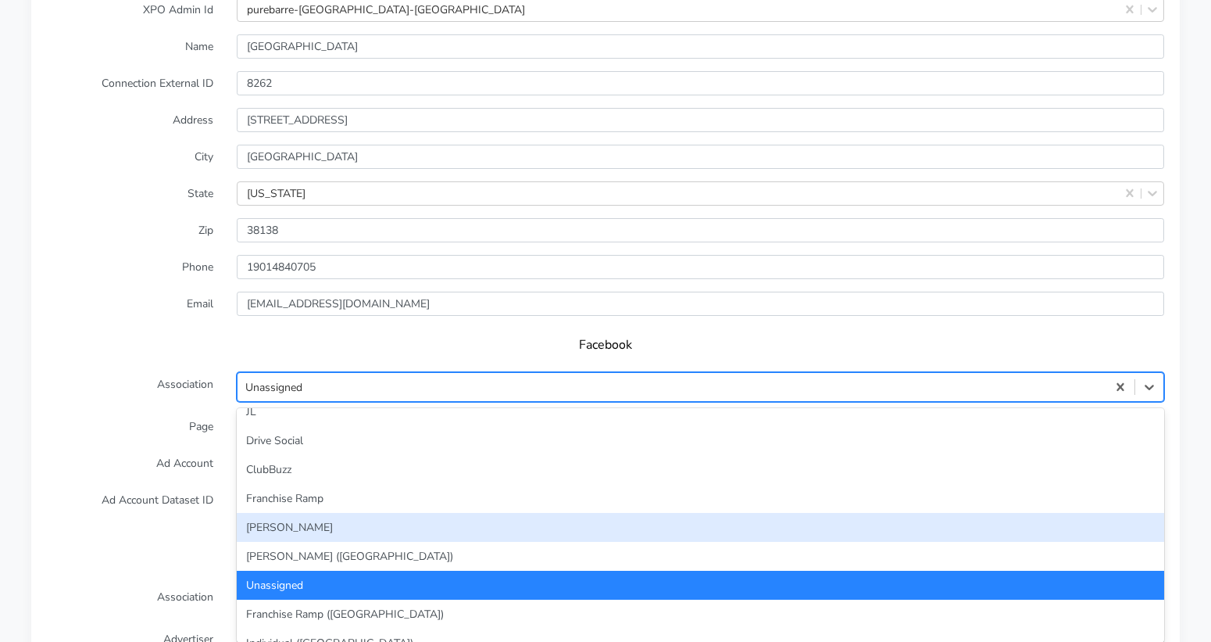
click at [617, 513] on div "[PERSON_NAME]" at bounding box center [701, 527] width 928 height 29
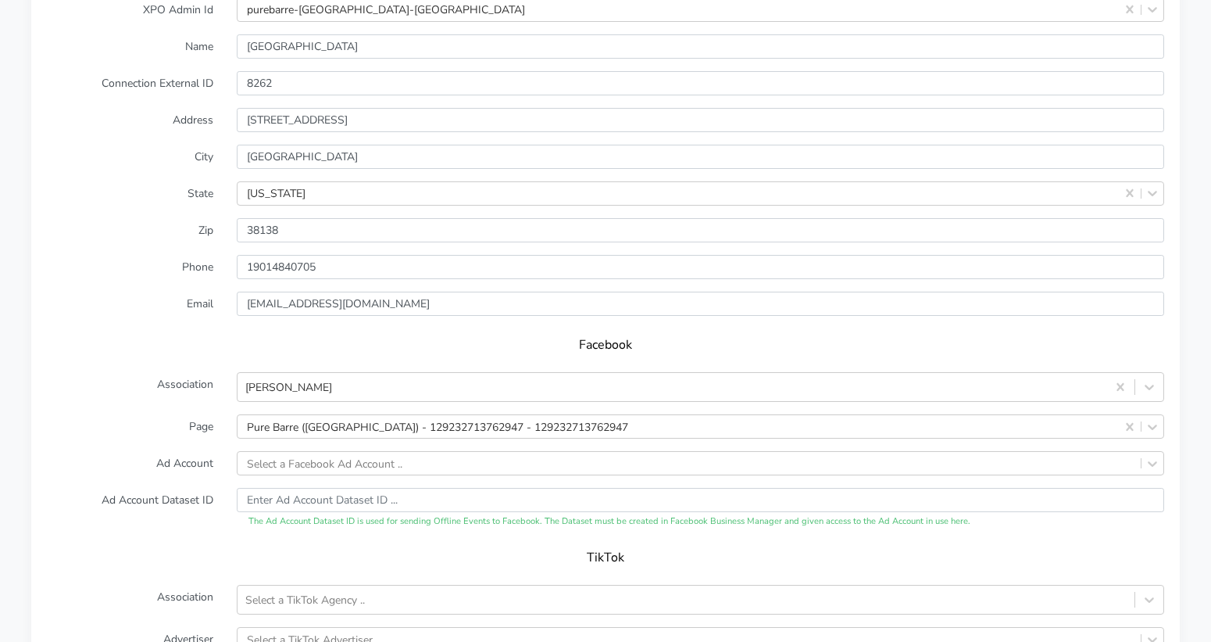
click at [112, 414] on label "Page" at bounding box center [130, 426] width 190 height 24
click at [292, 451] on div "Select a Facebook Ad Account .." at bounding box center [701, 463] width 928 height 24
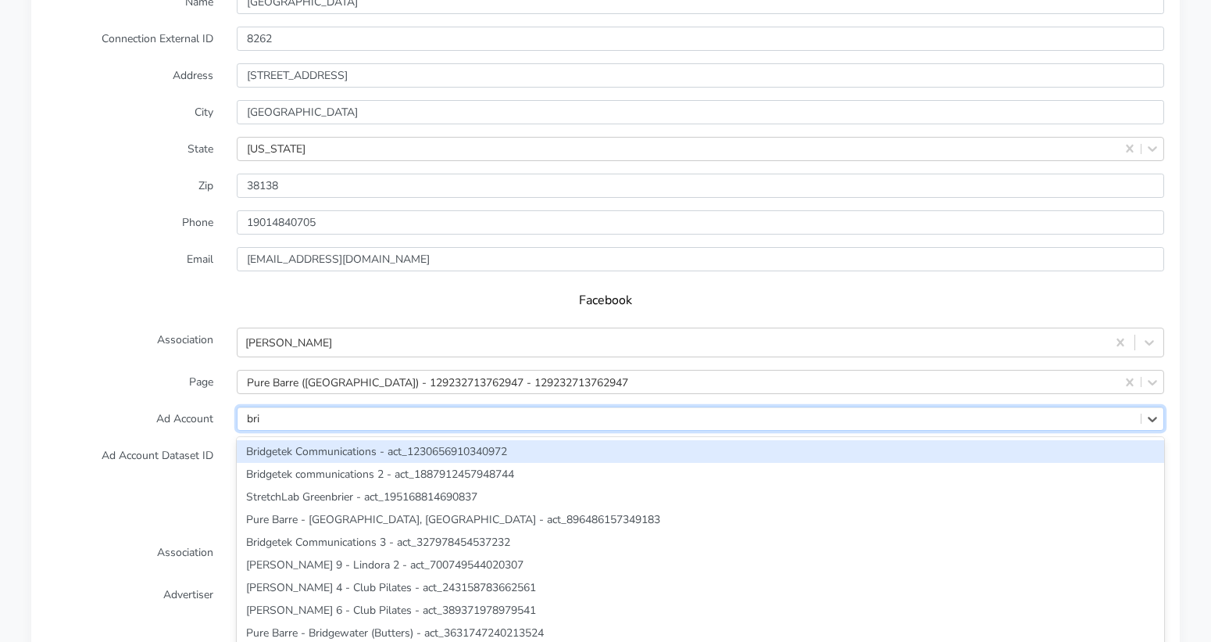
type input "brid"
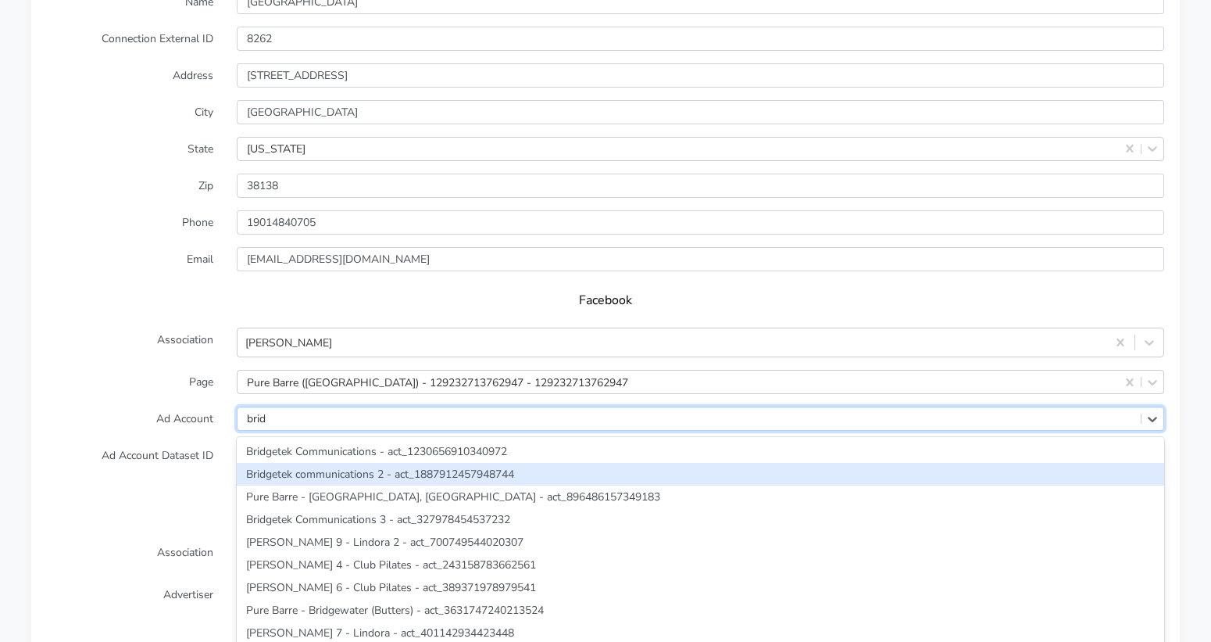
click at [319, 463] on div "Bridgetek communications 2 - act_1887912457948744" at bounding box center [701, 474] width 928 height 23
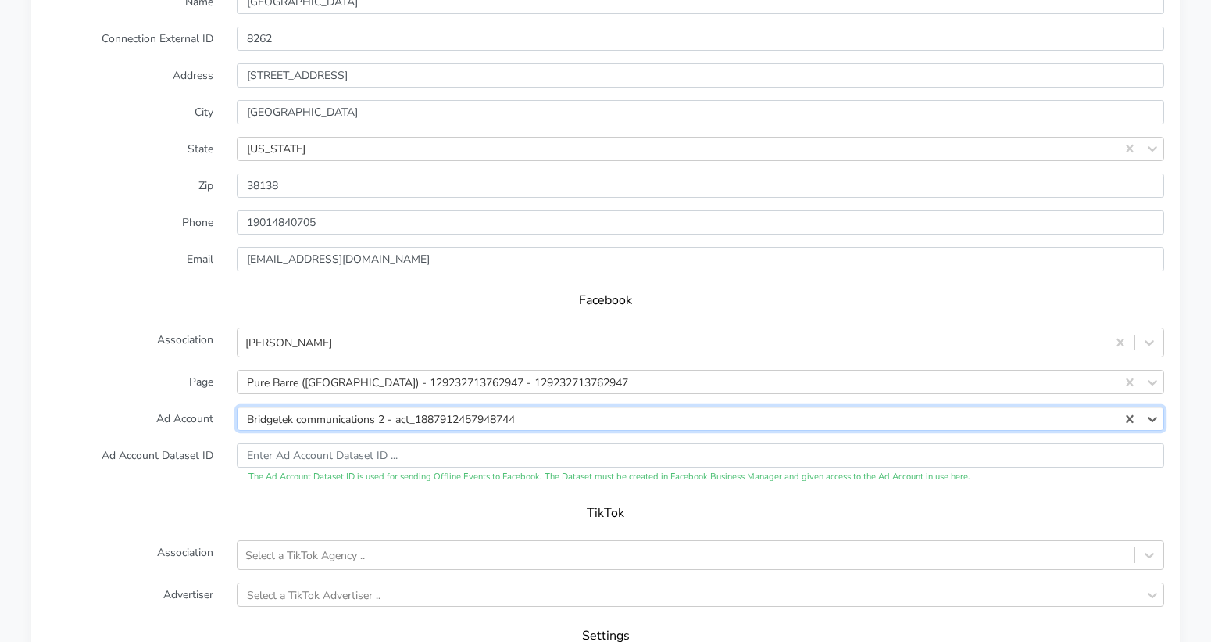
click at [176, 443] on label "Ad Account Dataset ID" at bounding box center [130, 463] width 190 height 41
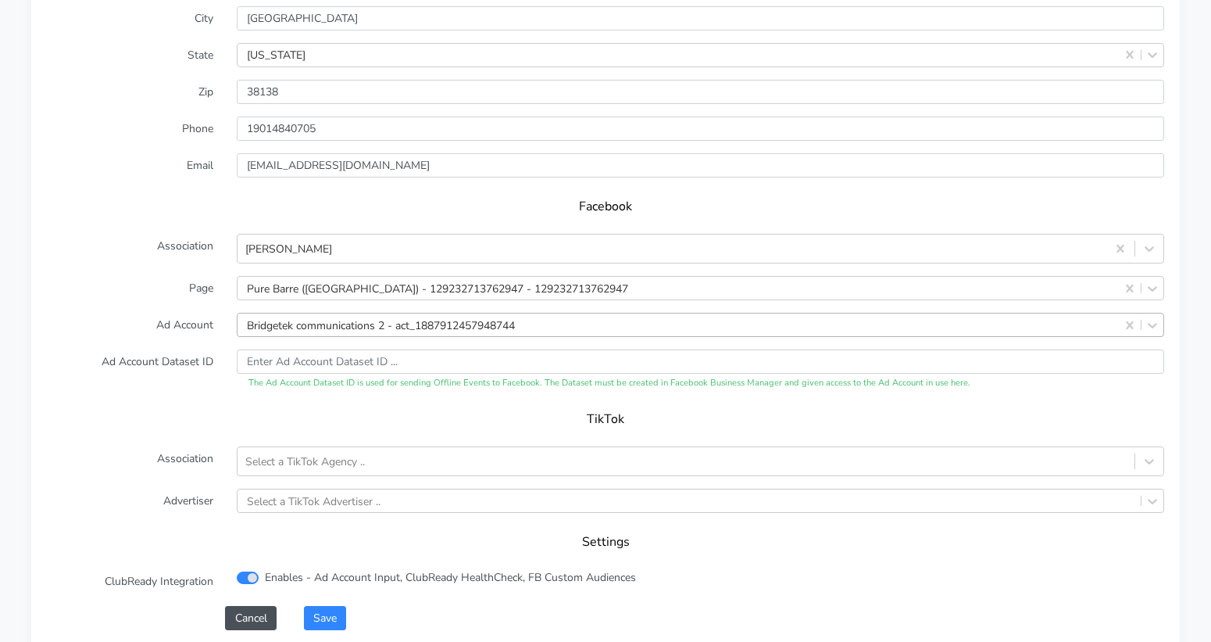
scroll to position [1480, 0]
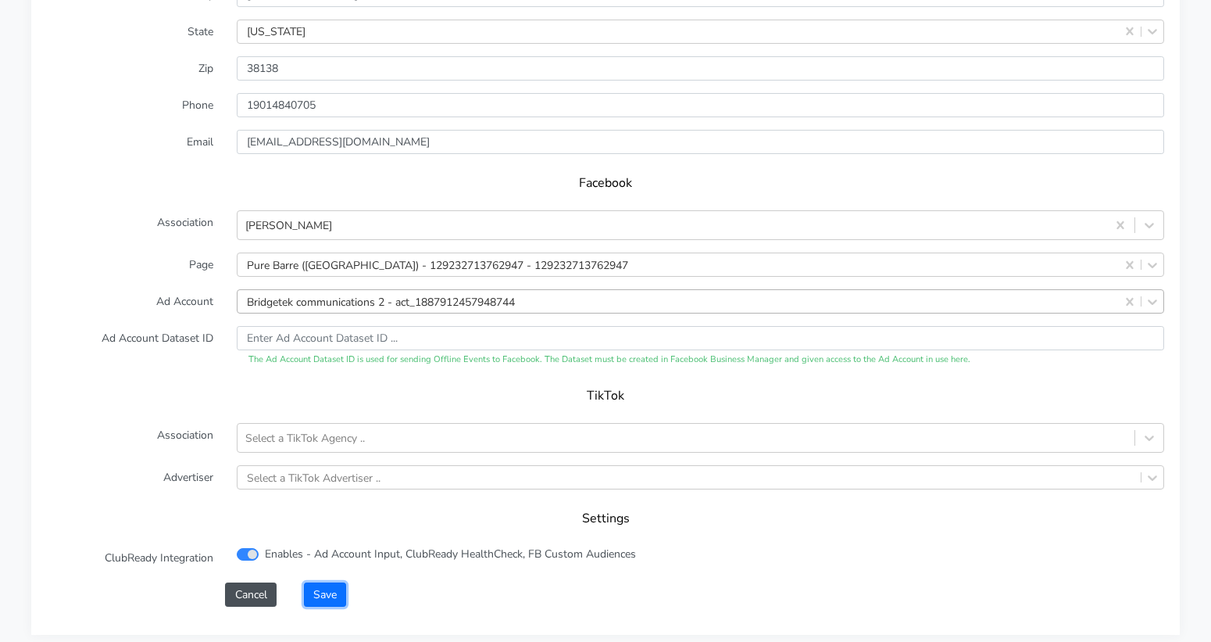
click at [327, 582] on button "Save" at bounding box center [325, 594] width 42 height 24
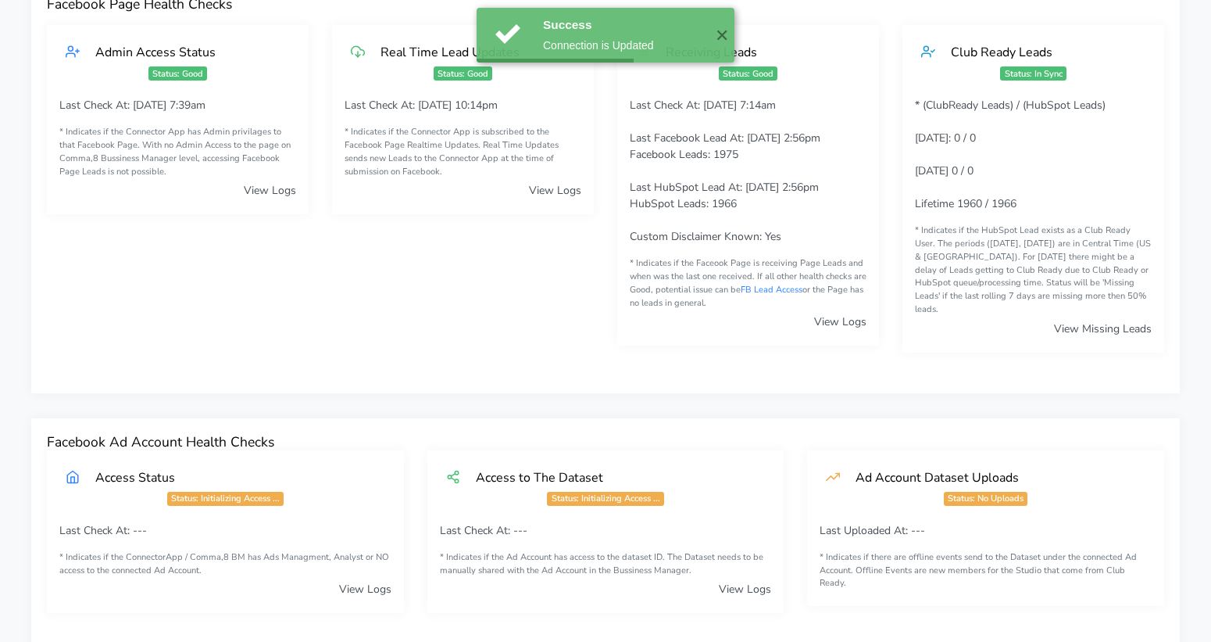
scroll to position [0, 0]
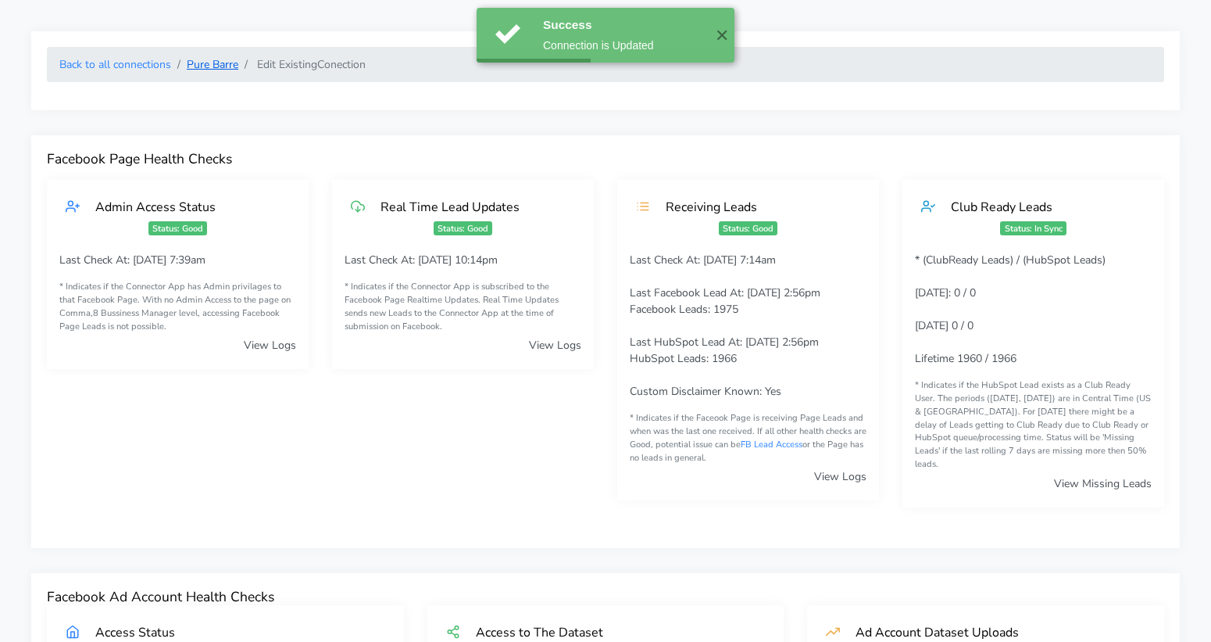
click at [188, 65] on link "Pure Barre" at bounding box center [213, 64] width 52 height 15
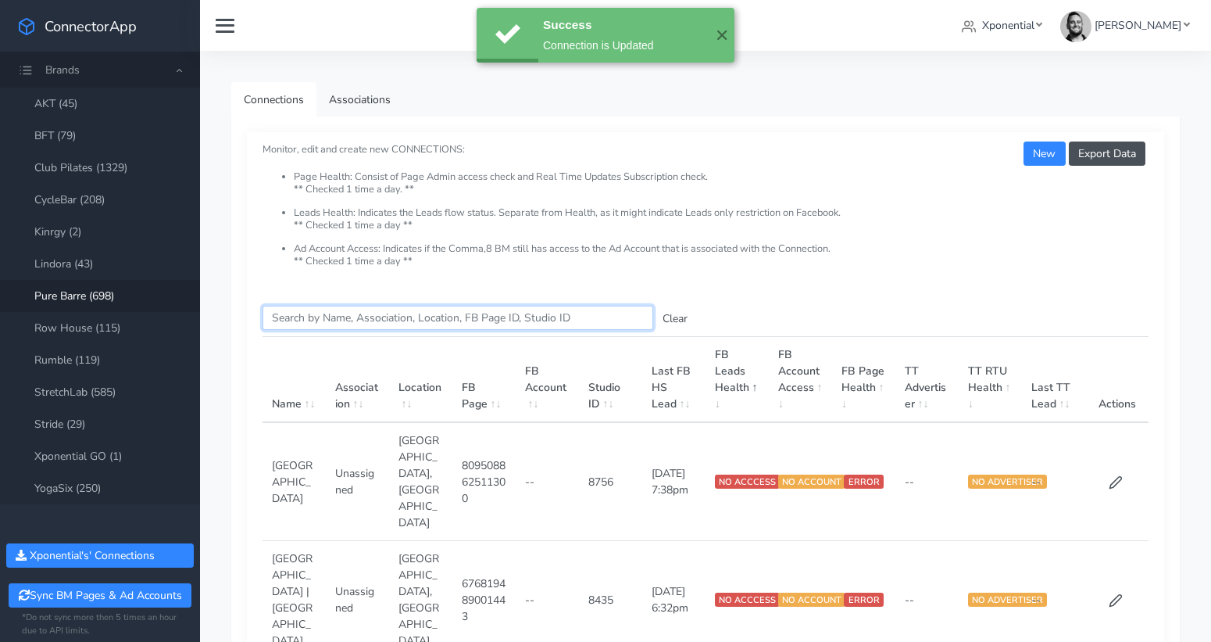
click at [334, 320] on input "Search this table" at bounding box center [458, 318] width 391 height 24
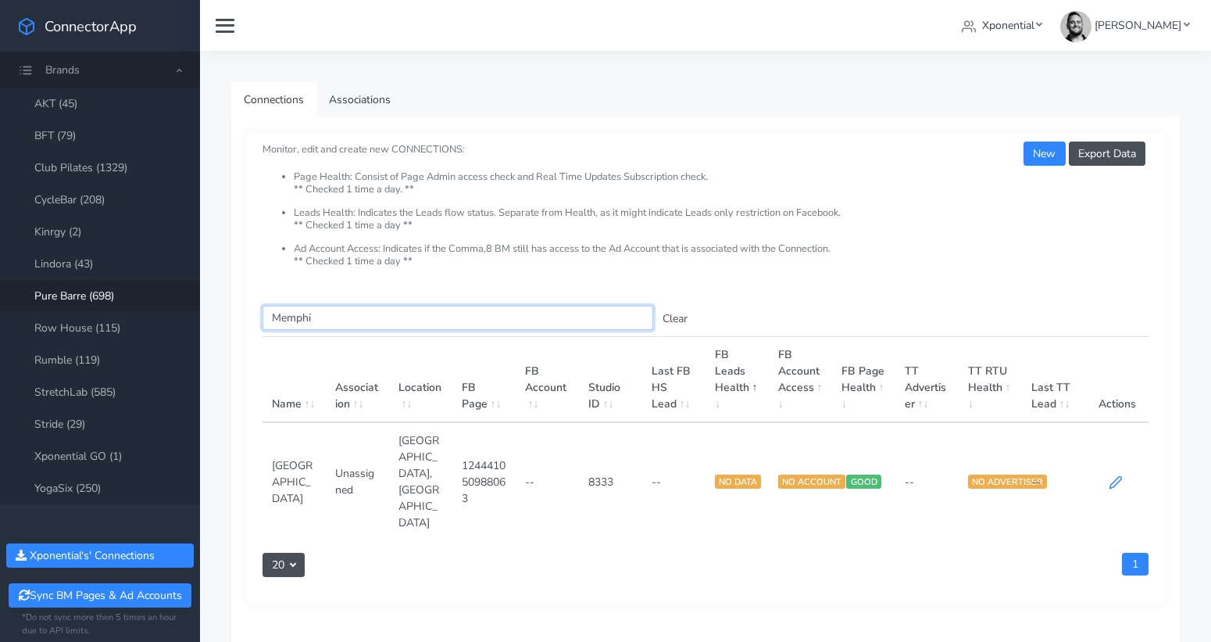
type input "Memphi"
click at [1117, 475] on icon at bounding box center [1116, 482] width 14 height 14
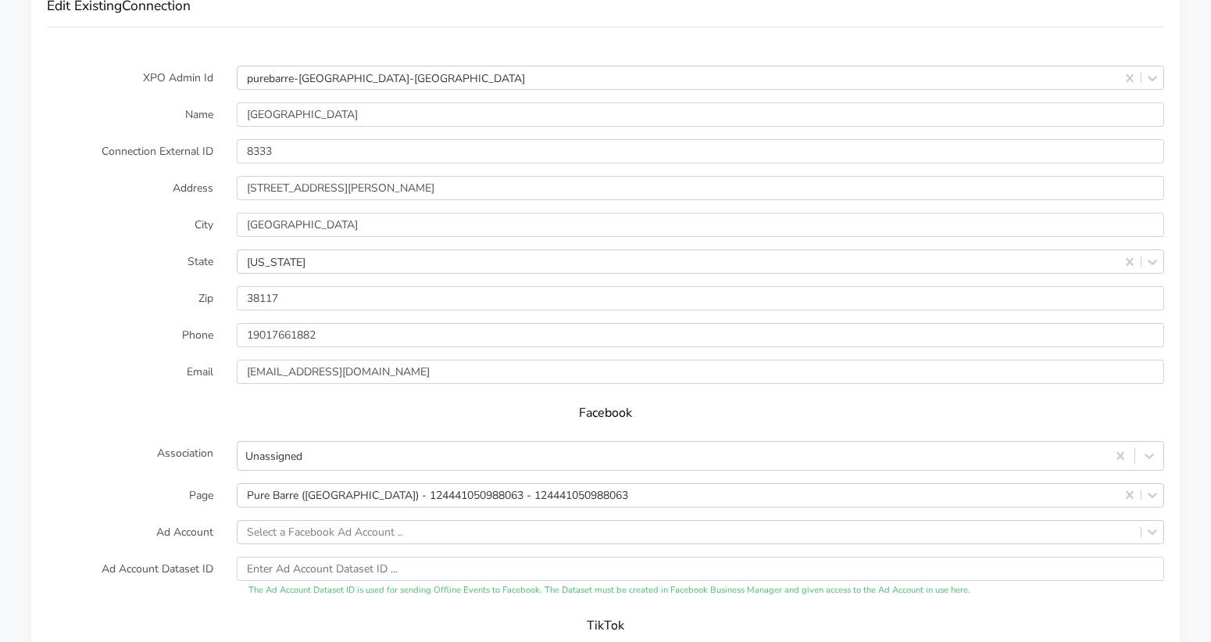
scroll to position [1321, 0]
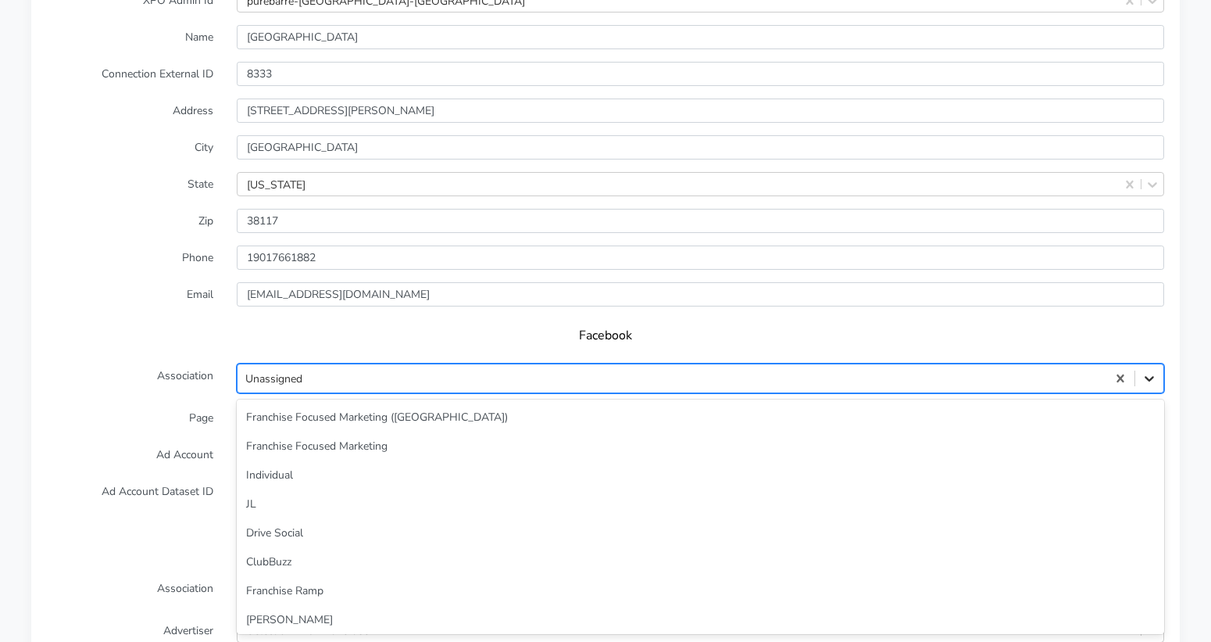
click at [1146, 370] on icon at bounding box center [1150, 378] width 16 height 16
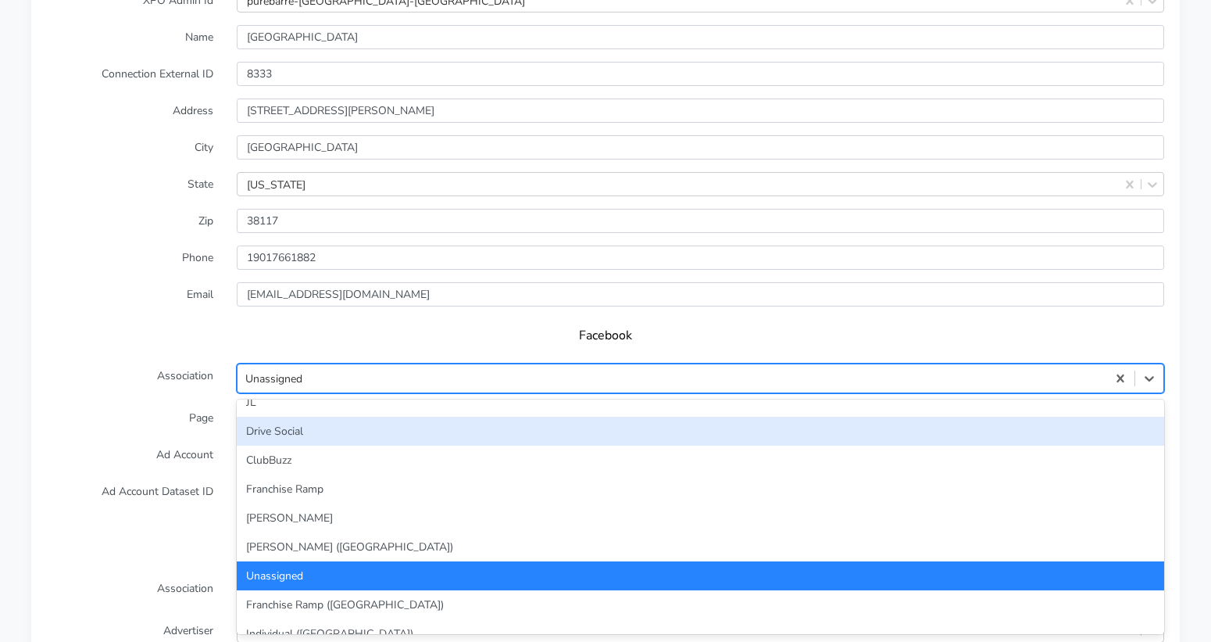
scroll to position [106, 0]
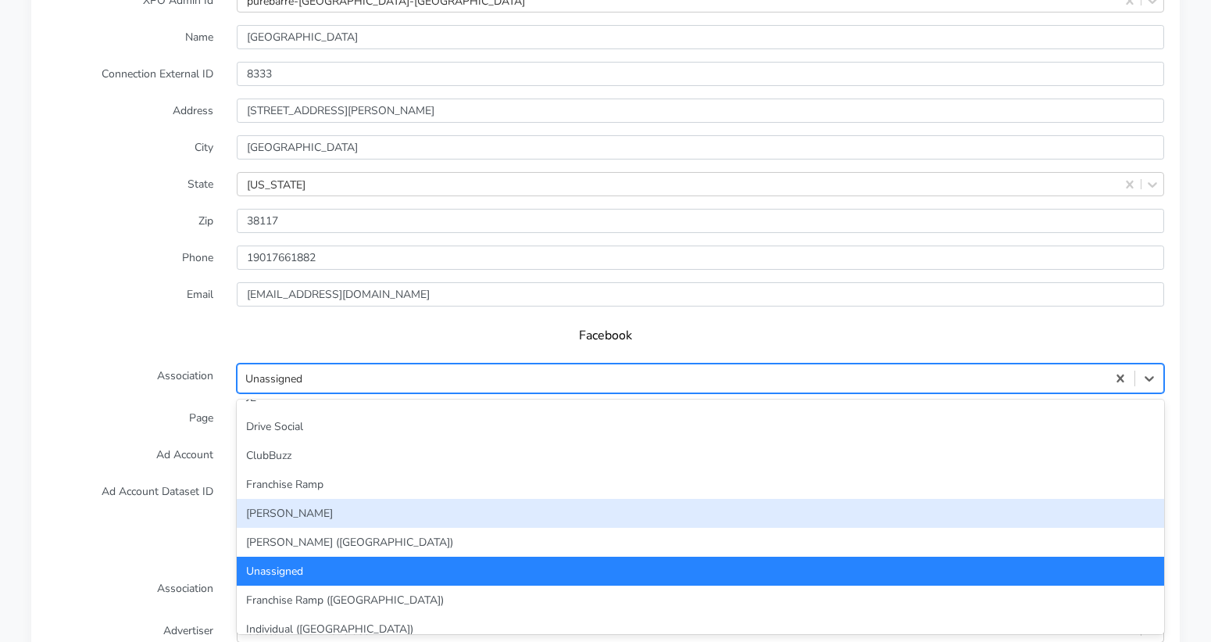
click at [747, 499] on div "[PERSON_NAME]" at bounding box center [701, 513] width 928 height 29
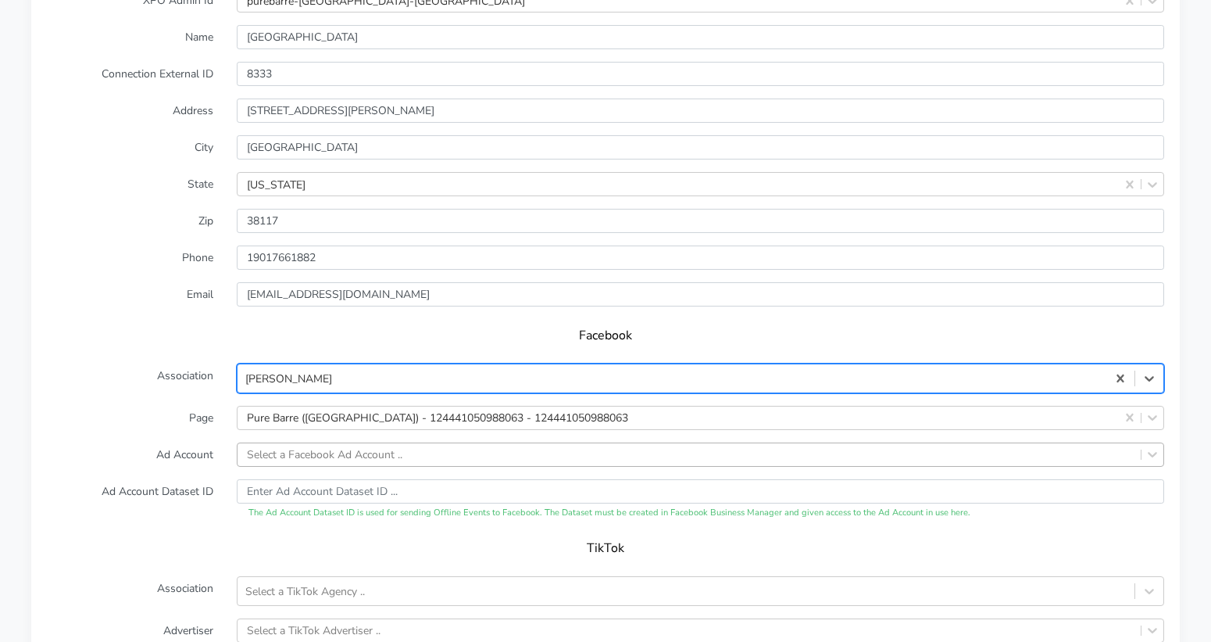
click at [275, 442] on div "Select a Facebook Ad Account .." at bounding box center [701, 454] width 928 height 24
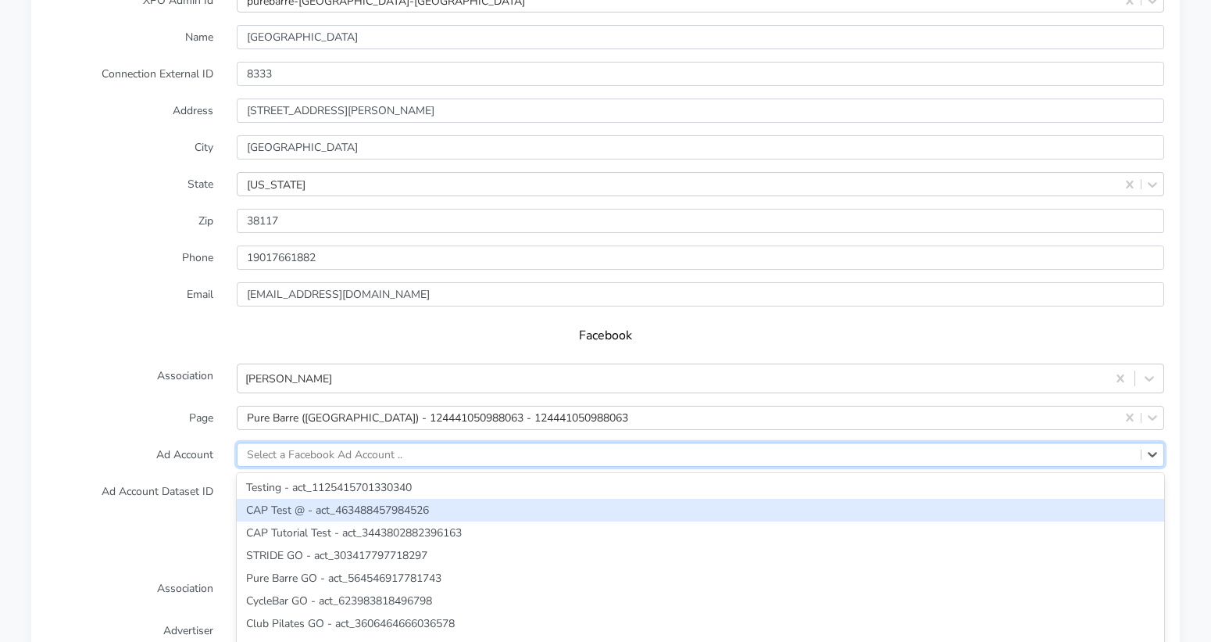
scroll to position [1363, 0]
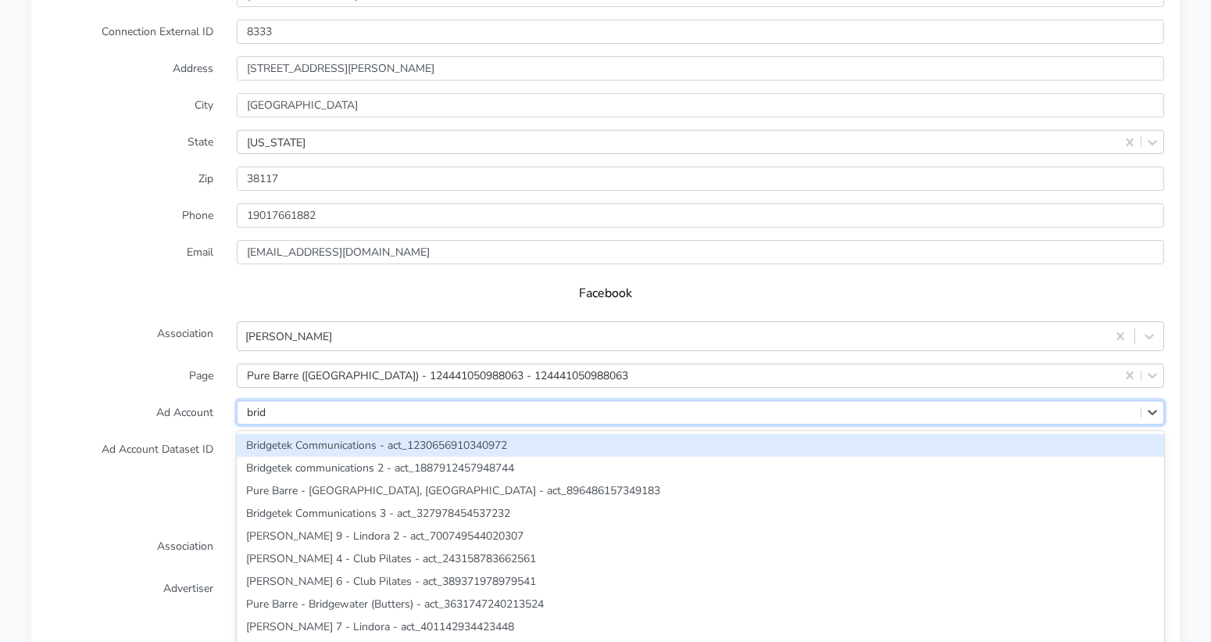
type input "bridg"
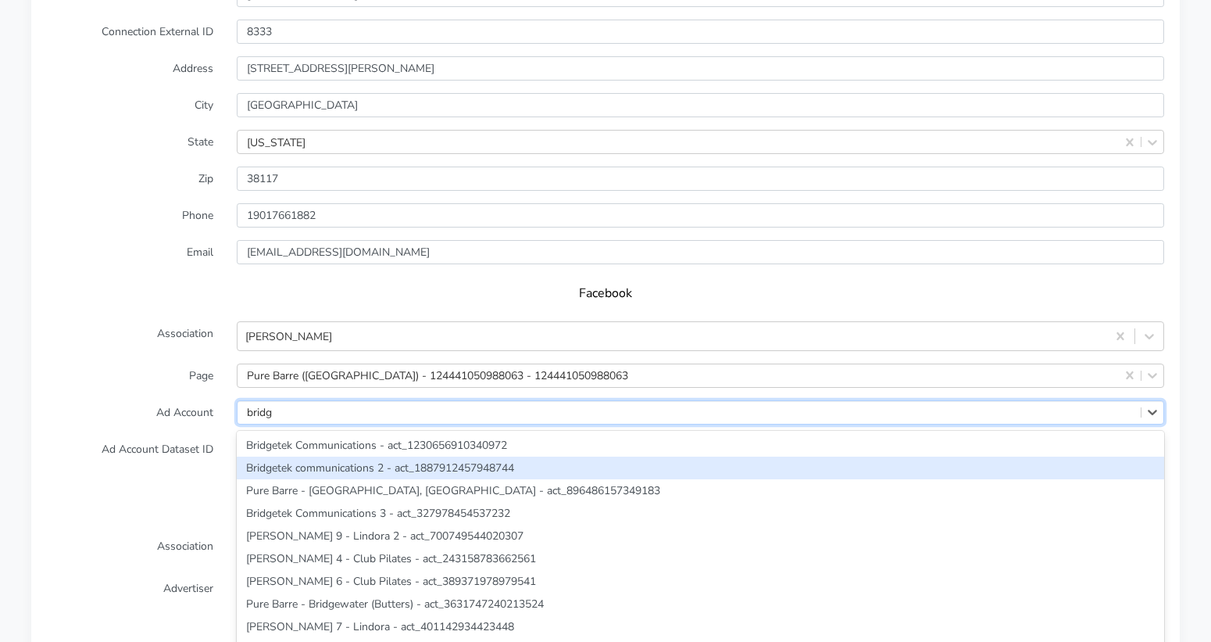
click at [305, 456] on div "Bridgetek communications 2 - act_1887912457948744" at bounding box center [701, 467] width 928 height 23
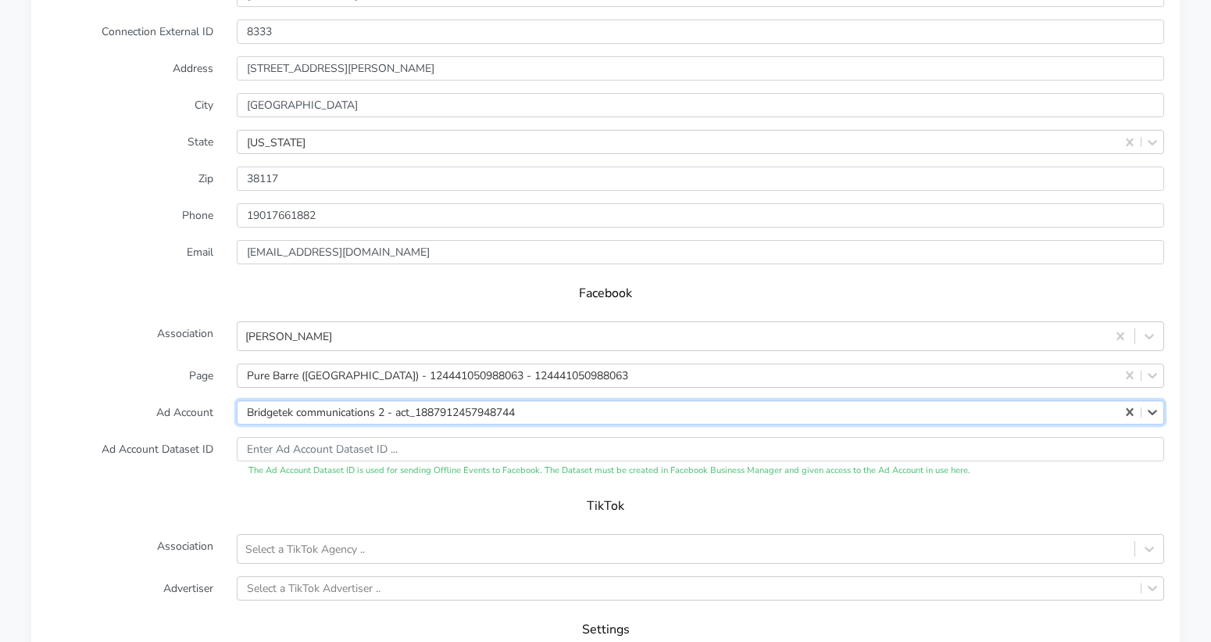
click at [163, 437] on label "Ad Account Dataset ID" at bounding box center [130, 457] width 190 height 41
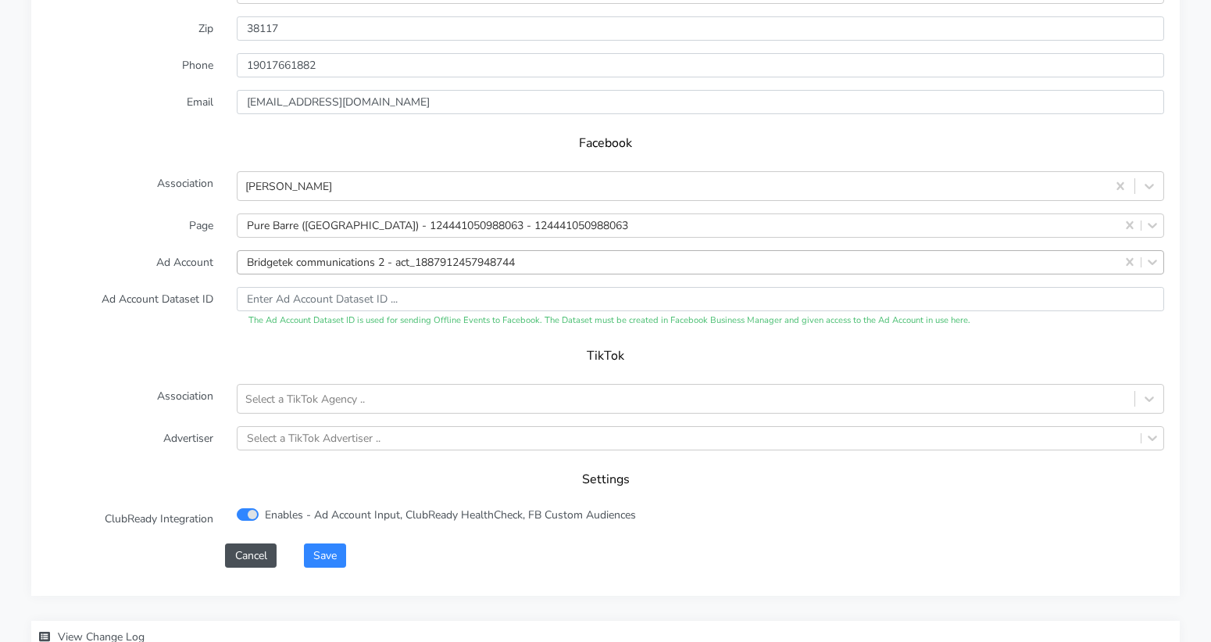
scroll to position [1592, 0]
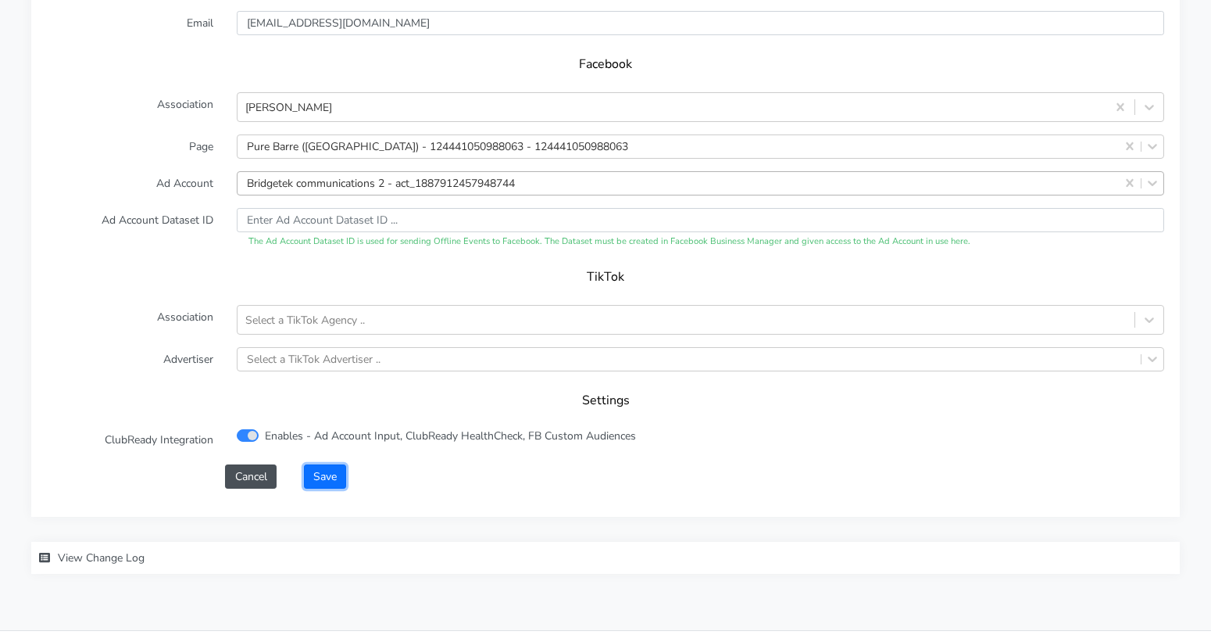
click at [331, 464] on button "Save" at bounding box center [325, 476] width 42 height 24
